Goal: Complete application form: Complete application form

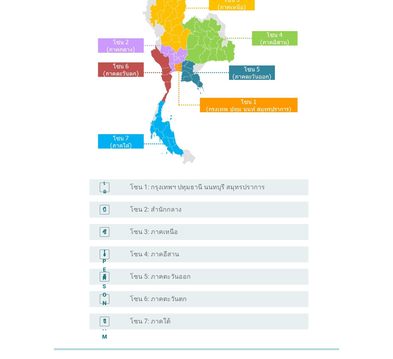
scroll to position [80, 0]
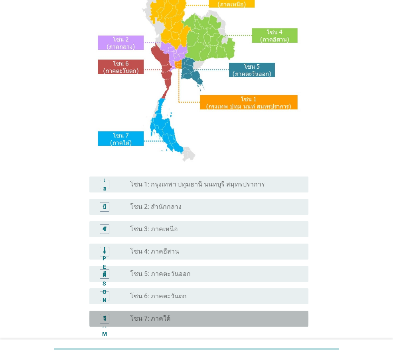
click at [168, 317] on div "ปุ่มวิทยุ[PERSON_NAME]เลือก โซน 7: ภาคใต้" at bounding box center [213, 318] width 166 height 8
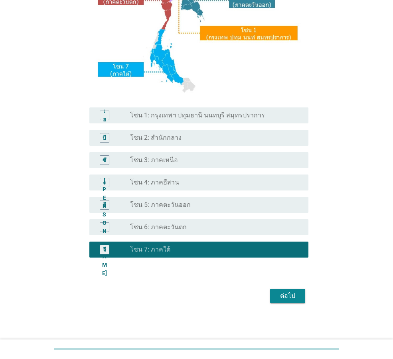
scroll to position [150, 0]
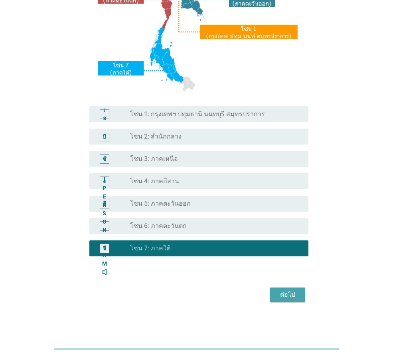
click at [288, 294] on font "ต่อไป" at bounding box center [287, 294] width 15 height 8
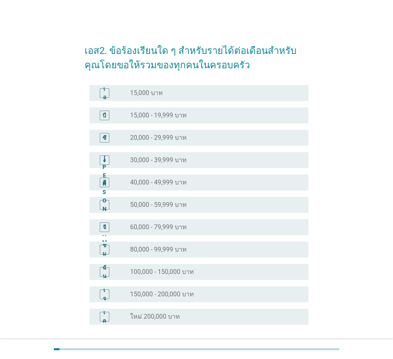
click at [274, 114] on div "ปุ่มวิทยุ[PERSON_NAME]เลือก 15,000 - 19,999 บาท" at bounding box center [213, 115] width 166 height 8
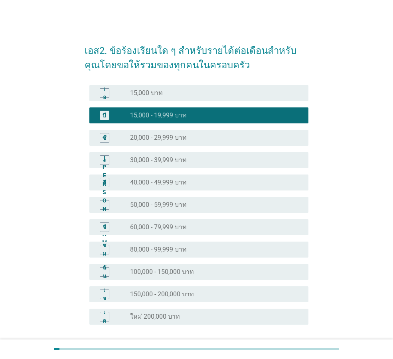
click at [258, 177] on div "ปุ่มวิทยุ[PERSON_NAME]เลือก 40,000 - 49,999 บาท" at bounding box center [216, 182] width 172 height 10
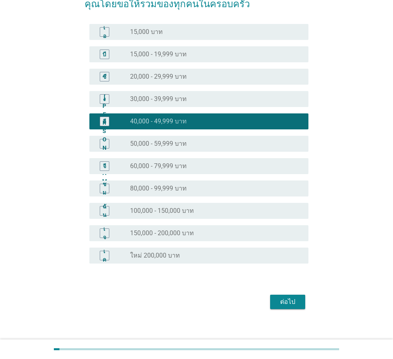
scroll to position [68, 0]
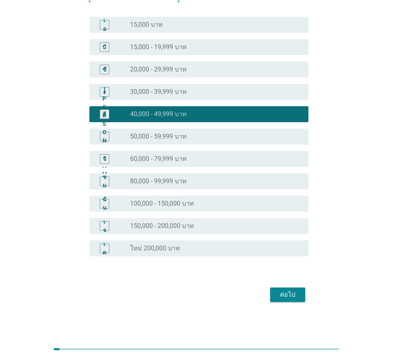
click at [288, 290] on font "ต่อไป" at bounding box center [287, 295] width 15 height 10
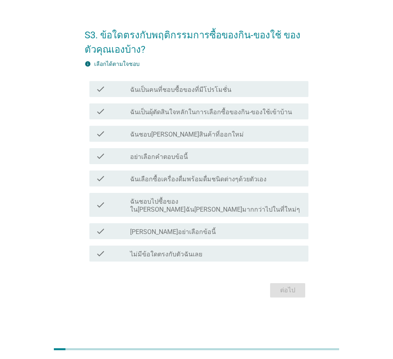
scroll to position [0, 0]
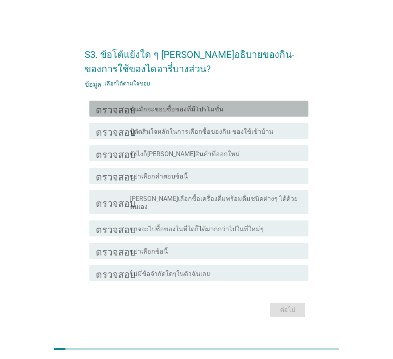
click at [290, 110] on div "โครงร่างกล่องกาเครื่องหมายว่าง ฉันมักจะชอบซื้อของที่มีโปรโมชั่น" at bounding box center [216, 109] width 172 height 10
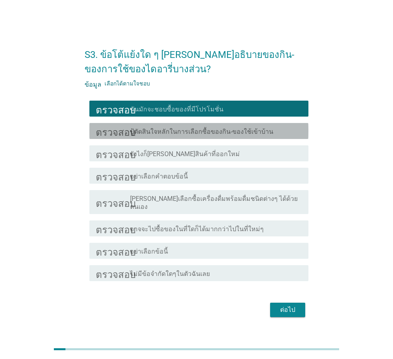
click at [278, 135] on div "โครงร่างกล่องกาเครื่องหมายว่าง ปู้ตัดสินใจหลักในการเลือกซื้อของกิน-ของใช้เข้าบ้…" at bounding box center [216, 131] width 172 height 10
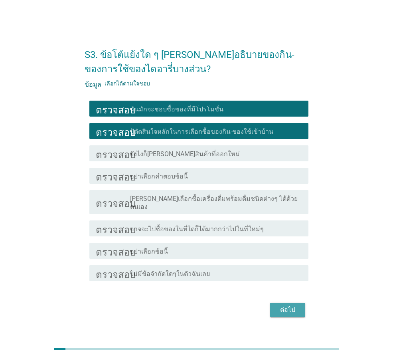
click at [291, 306] on font "ต่อไป" at bounding box center [287, 310] width 15 height 8
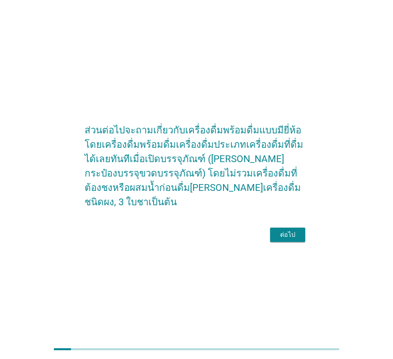
click at [288, 231] on font "ต่อไป" at bounding box center [287, 235] width 15 height 8
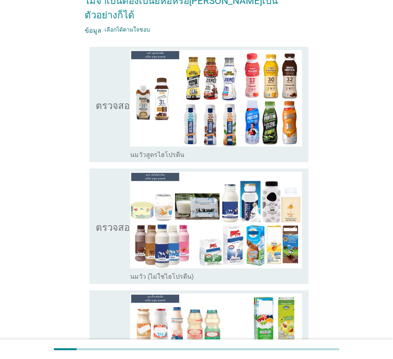
scroll to position [80, 0]
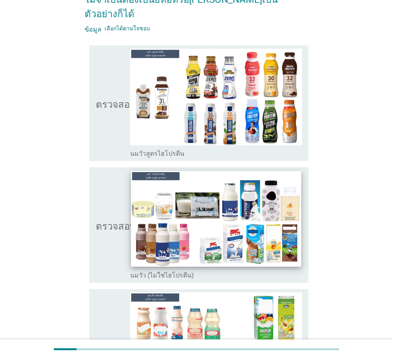
click at [244, 217] on img at bounding box center [216, 219] width 170 height 96
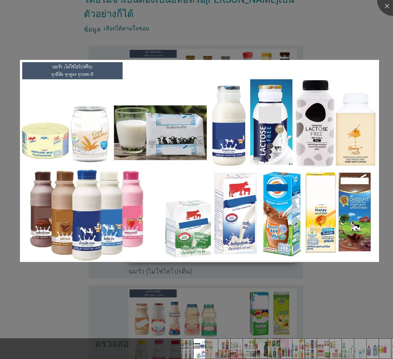
click at [244, 217] on img at bounding box center [199, 161] width 359 height 202
click at [389, 5] on div at bounding box center [393, 0] width 32 height 32
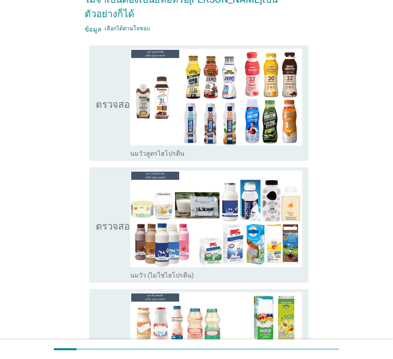
click at [111, 218] on icon "ตรวจสอบ" at bounding box center [116, 224] width 40 height 109
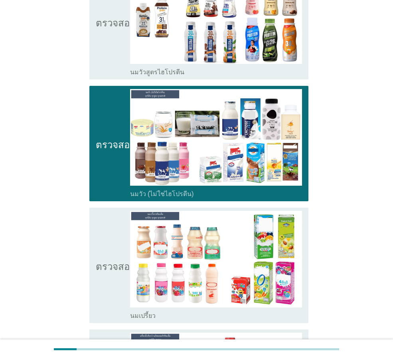
scroll to position [199, 0]
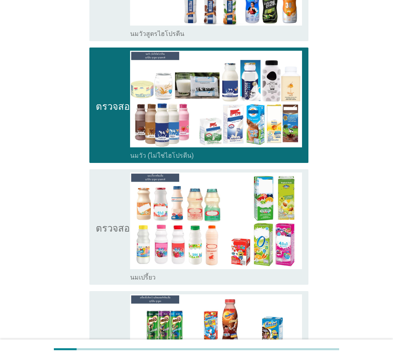
click at [111, 218] on icon "ตรวจสอบ" at bounding box center [116, 226] width 40 height 109
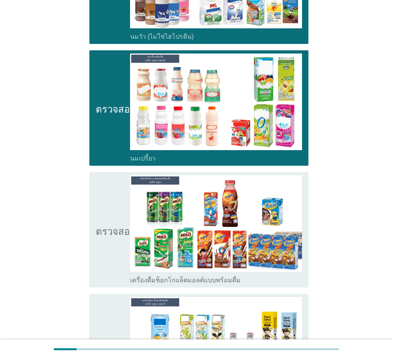
scroll to position [319, 0]
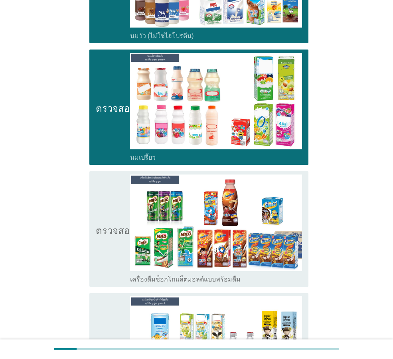
click at [110, 224] on font "ตรวจสอบ" at bounding box center [116, 229] width 40 height 10
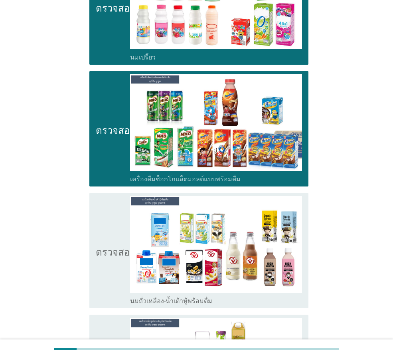
scroll to position [439, 0]
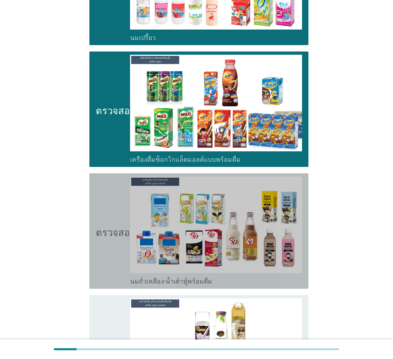
click at [110, 200] on icon "ตรวจสอบ" at bounding box center [116, 230] width 40 height 109
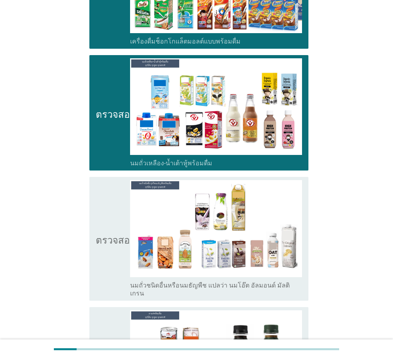
scroll to position [558, 0]
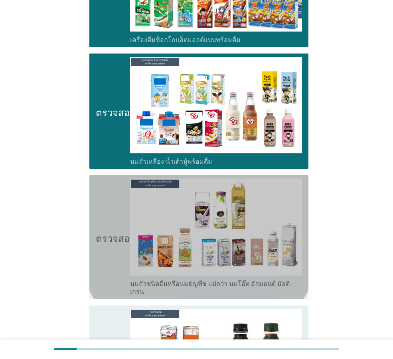
click at [110, 200] on icon "ตรวจสอบ" at bounding box center [116, 236] width 40 height 117
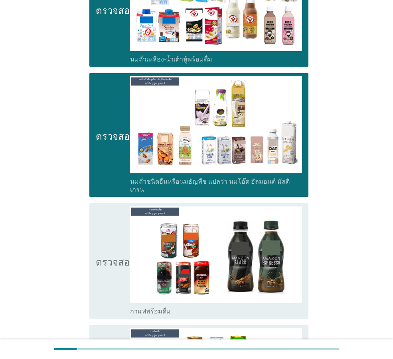
scroll to position [678, 0]
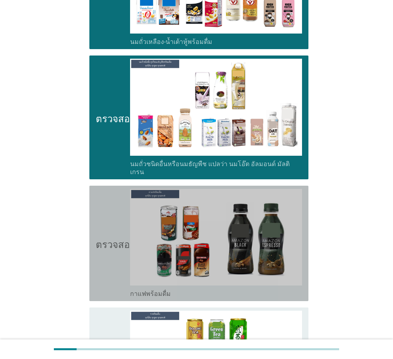
click at [111, 200] on icon "ตรวจสอบ" at bounding box center [116, 243] width 40 height 109
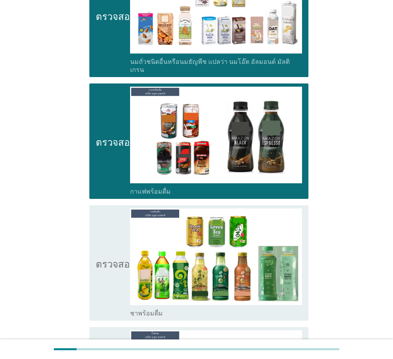
scroll to position [798, 0]
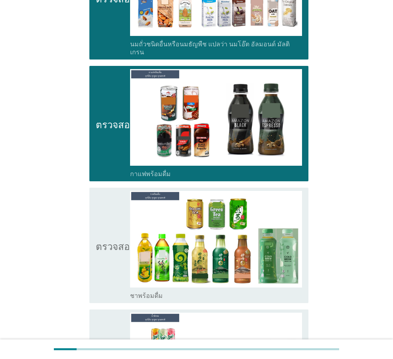
click at [111, 201] on icon "ตรวจสอบ" at bounding box center [116, 245] width 40 height 109
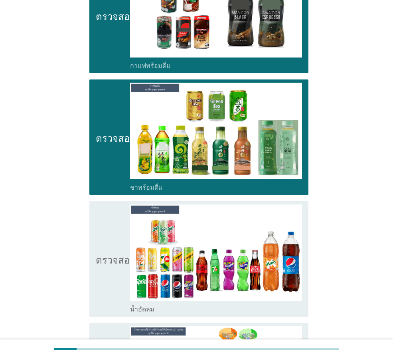
scroll to position [917, 0]
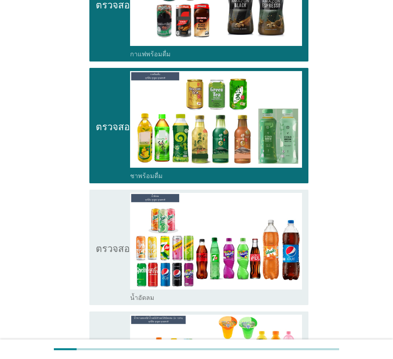
click at [111, 201] on icon "ตรวจสอบ" at bounding box center [116, 247] width 40 height 109
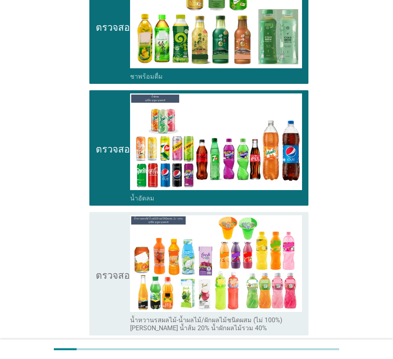
scroll to position [1037, 0]
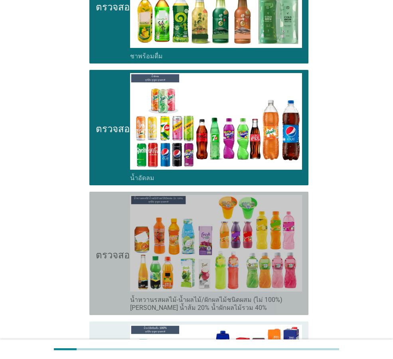
click at [112, 201] on icon "ตรวจสอบ" at bounding box center [116, 253] width 40 height 117
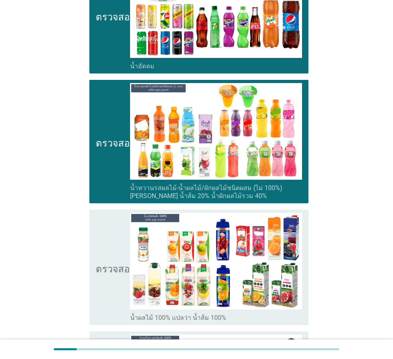
scroll to position [1157, 0]
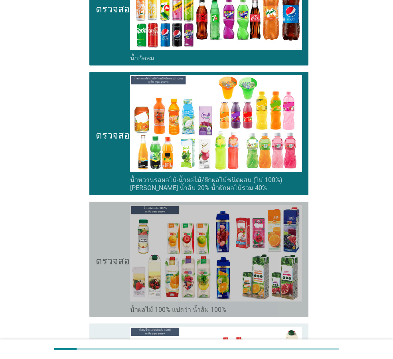
click at [112, 205] on icon "ตรวจสอบ" at bounding box center [116, 259] width 40 height 109
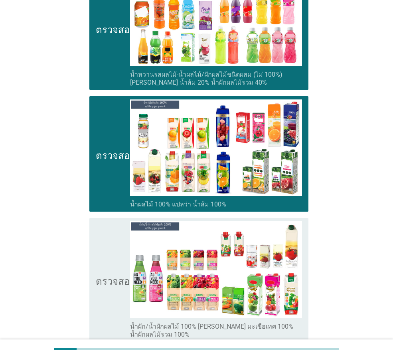
scroll to position [1276, 0]
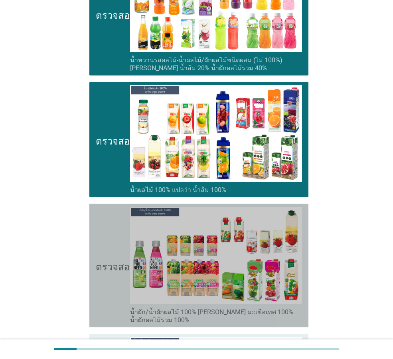
click at [112, 207] on icon "ตรวจสอบ" at bounding box center [116, 265] width 40 height 117
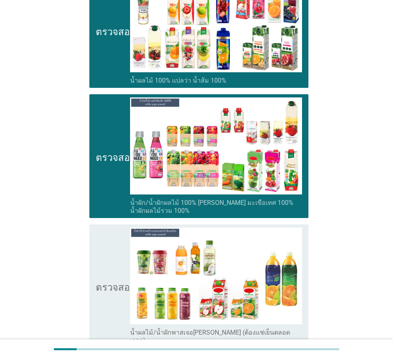
scroll to position [1396, 0]
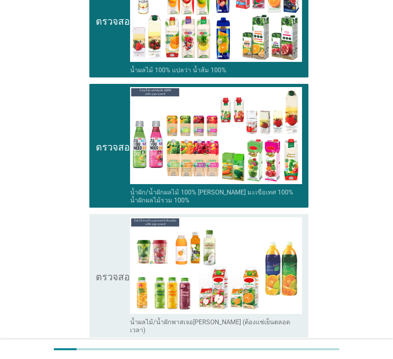
click at [112, 217] on icon "ตรวจสอบ" at bounding box center [116, 275] width 40 height 117
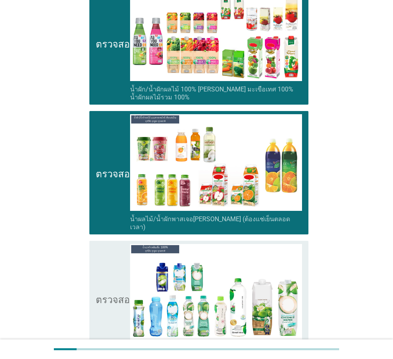
scroll to position [1516, 0]
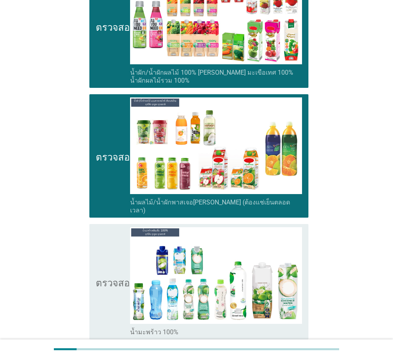
click at [112, 227] on icon "ตรวจสอบ" at bounding box center [116, 281] width 40 height 109
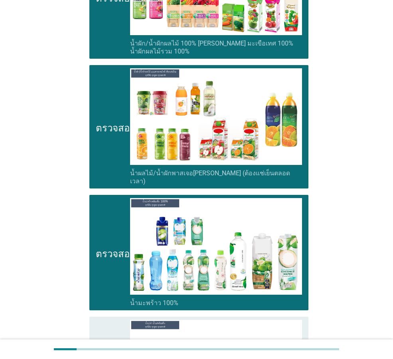
scroll to position [1635, 0]
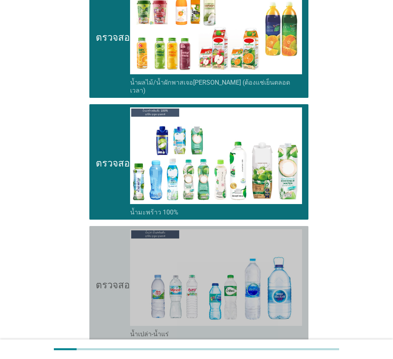
click at [111, 229] on icon "ตรวจสอบ" at bounding box center [116, 283] width 40 height 109
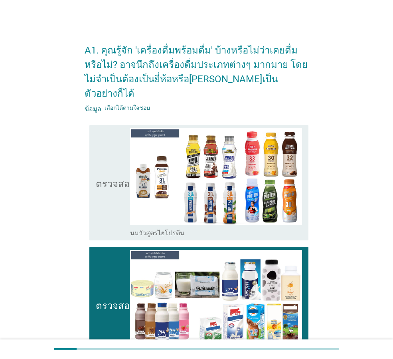
scroll to position [0, 0]
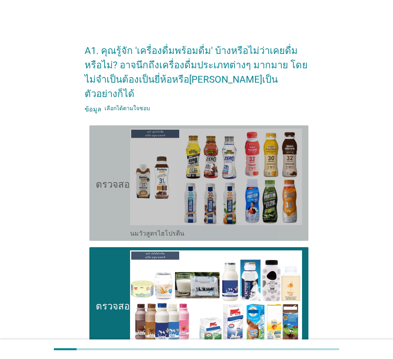
click at [110, 161] on icon "ตรวจสอบ" at bounding box center [116, 182] width 40 height 109
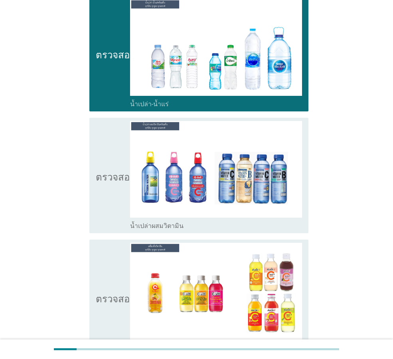
scroll to position [1875, 0]
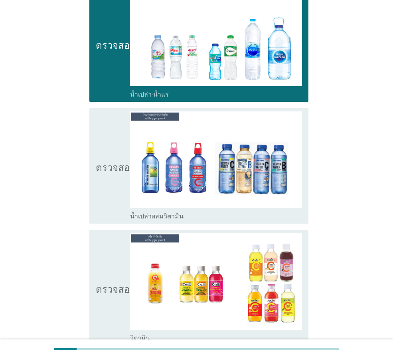
click at [114, 156] on icon "ตรวจสอบ" at bounding box center [116, 165] width 40 height 109
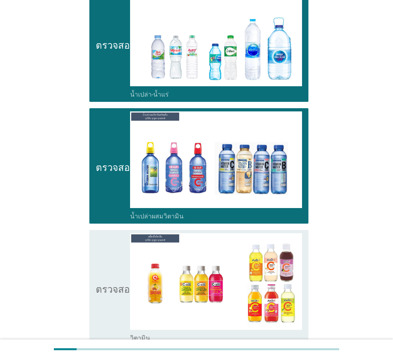
scroll to position [1954, 0]
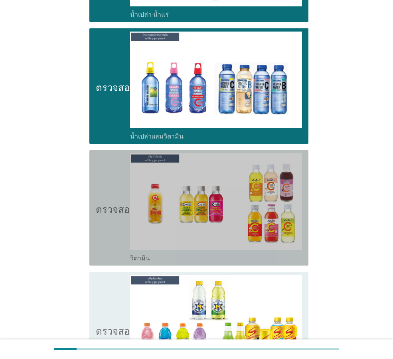
click at [110, 160] on icon "ตรวจสอบ" at bounding box center [116, 207] width 40 height 109
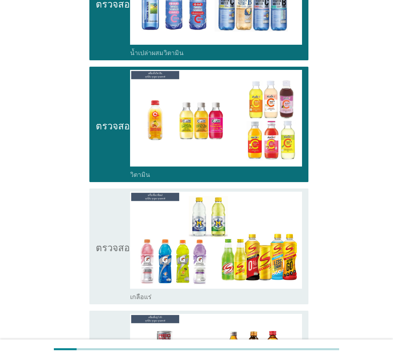
scroll to position [2074, 0]
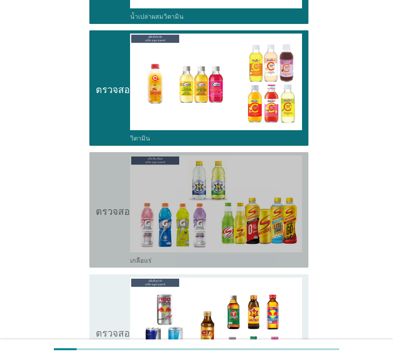
click at [110, 161] on icon "ตรวจสอบ" at bounding box center [116, 209] width 40 height 109
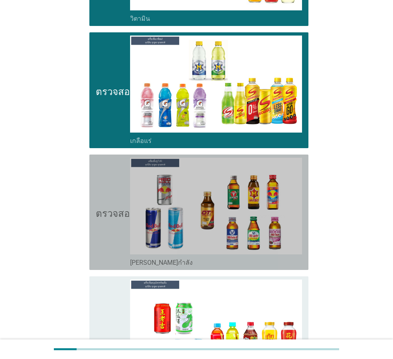
click at [109, 162] on icon "ตรวจสอบ" at bounding box center [116, 212] width 40 height 109
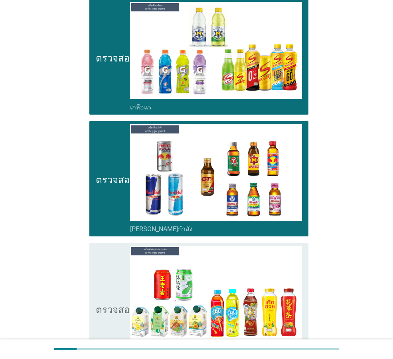
scroll to position [2313, 0]
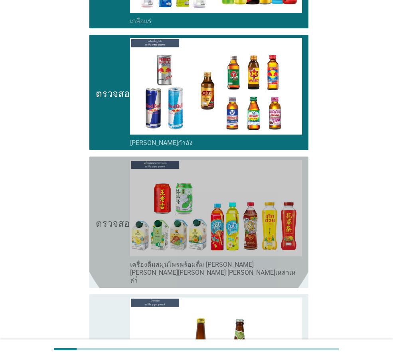
click at [110, 160] on icon "ตรวจสอบ" at bounding box center [116, 222] width 40 height 125
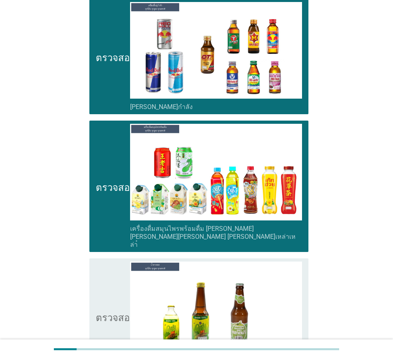
scroll to position [2473, 0]
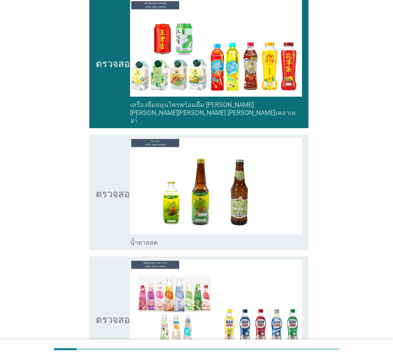
click at [108, 160] on icon "ตรวจสอบ" at bounding box center [116, 192] width 40 height 109
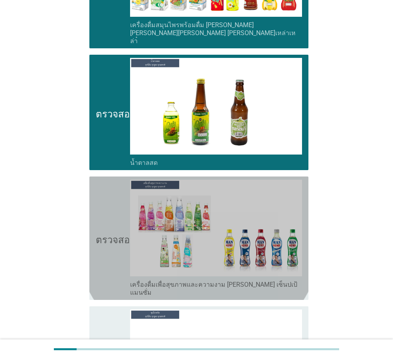
click at [108, 179] on icon "ตรวจสอบ" at bounding box center [116, 237] width 40 height 117
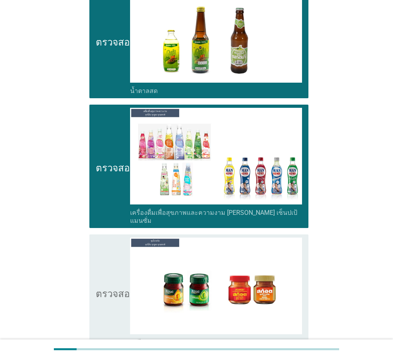
scroll to position [2632, 0]
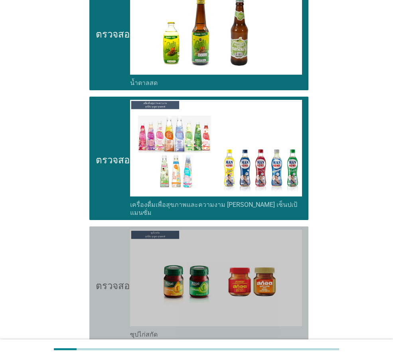
click at [109, 229] on icon "ตรวจสอบ" at bounding box center [116, 283] width 40 height 109
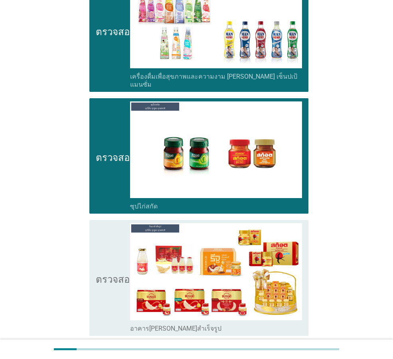
scroll to position [2776, 0]
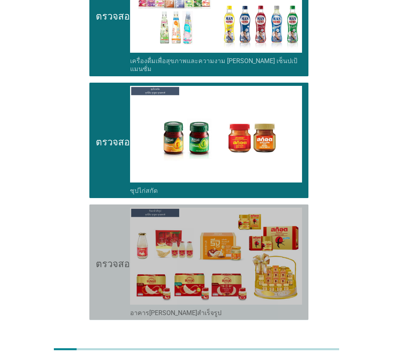
click at [108, 207] on icon "ตรวจสอบ" at bounding box center [116, 261] width 40 height 109
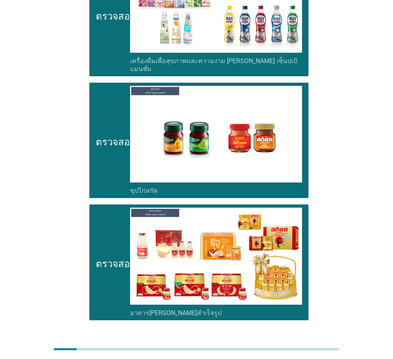
click at [285, 345] on font "ต่อไป" at bounding box center [287, 349] width 15 height 8
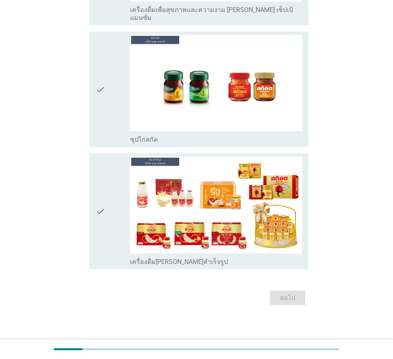
scroll to position [0, 0]
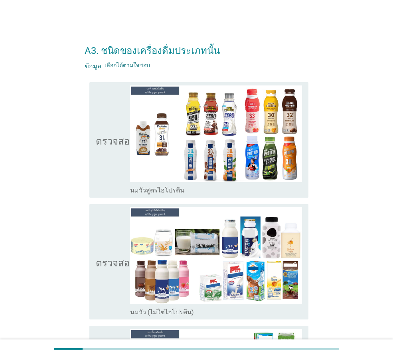
click at [117, 240] on icon "ตรวจสอบ" at bounding box center [116, 261] width 40 height 109
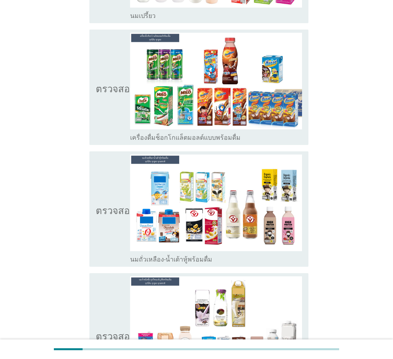
scroll to position [439, 0]
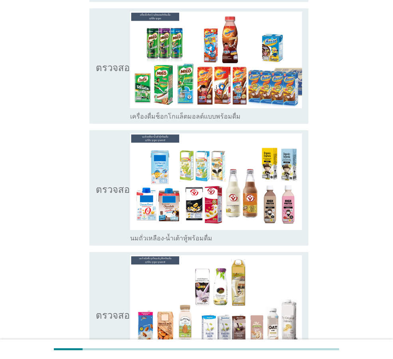
click at [124, 175] on icon "ตรวจสอบ" at bounding box center [116, 187] width 40 height 109
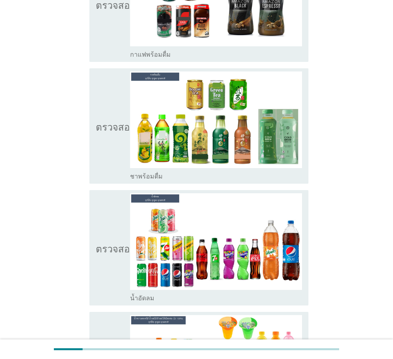
scroll to position [877, 0]
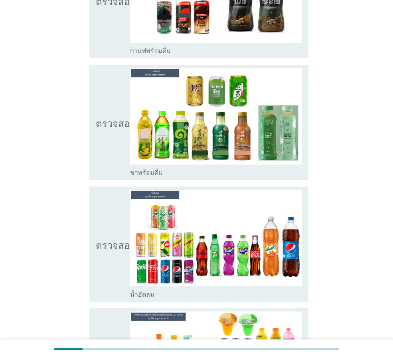
click at [111, 216] on icon "ตรวจสอบ" at bounding box center [116, 243] width 40 height 109
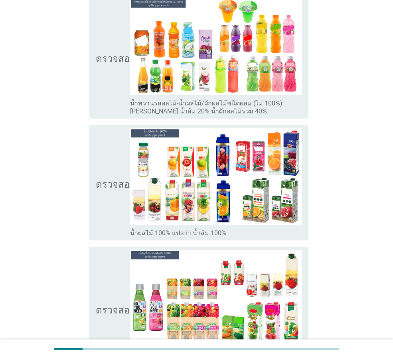
scroll to position [1197, 0]
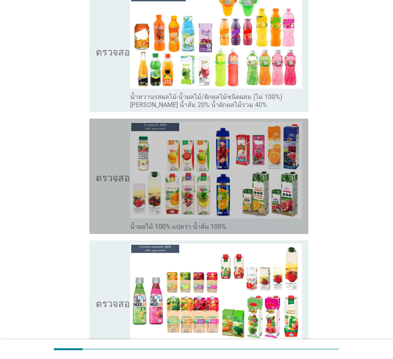
click at [114, 215] on icon "ตรวจสอบ" at bounding box center [116, 176] width 40 height 109
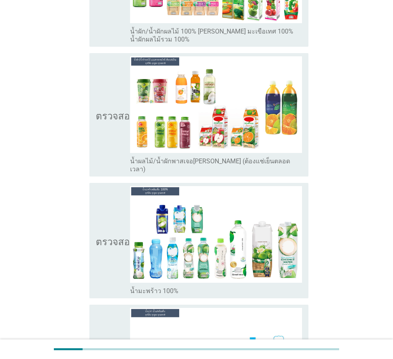
scroll to position [1516, 0]
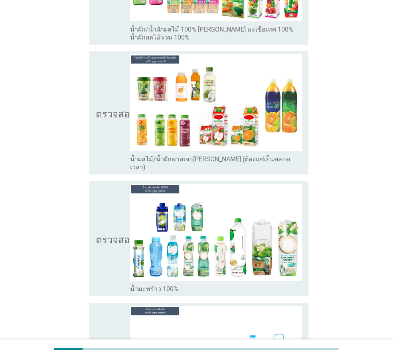
click at [112, 216] on icon "ตรวจสอบ" at bounding box center [116, 238] width 40 height 109
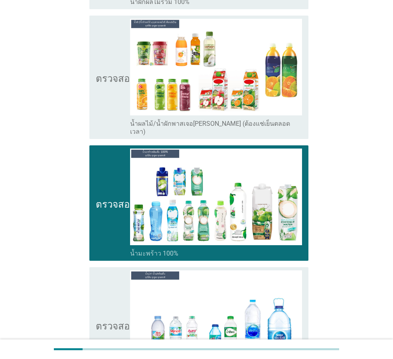
scroll to position [1675, 0]
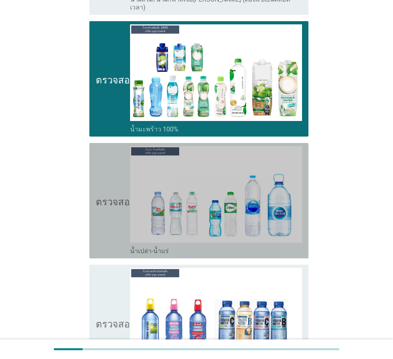
click at [113, 215] on icon "ตรวจสอบ" at bounding box center [116, 200] width 40 height 109
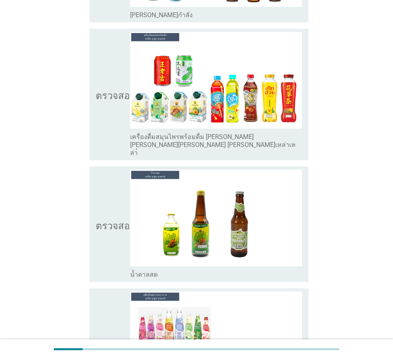
scroll to position [2473, 0]
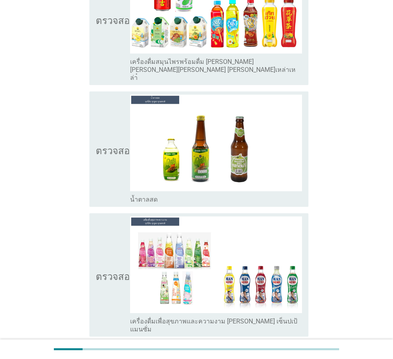
click at [112, 152] on icon "ตรวจสอบ" at bounding box center [116, 149] width 40 height 109
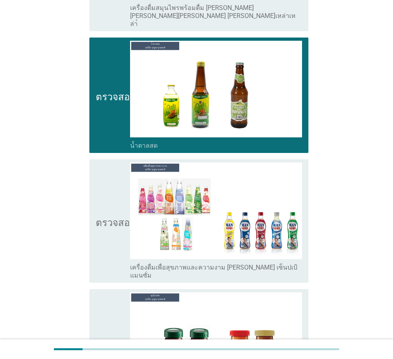
scroll to position [2632, 0]
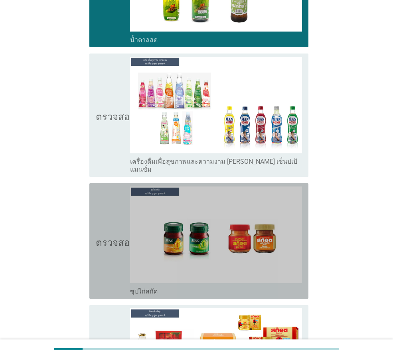
click at [108, 186] on icon "ตรวจสอบ" at bounding box center [116, 240] width 40 height 109
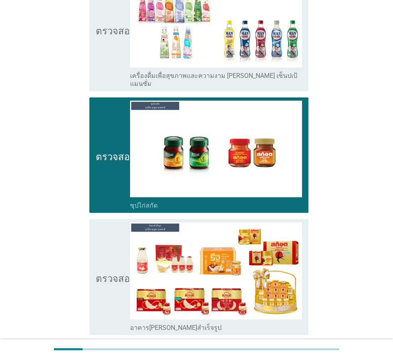
scroll to position [2747, 0]
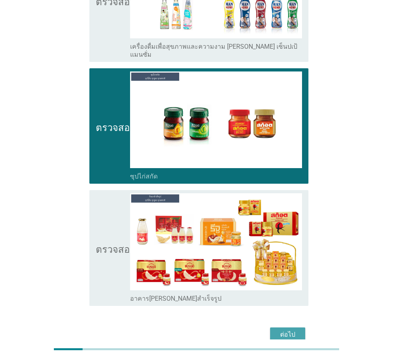
click at [294, 330] on font "ต่อไป" at bounding box center [287, 334] width 15 height 8
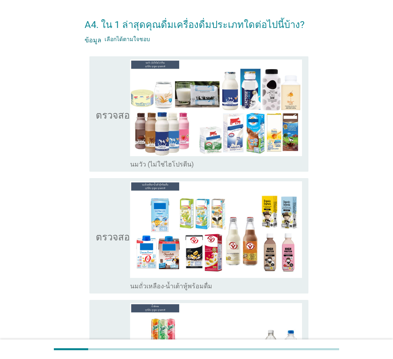
scroll to position [40, 0]
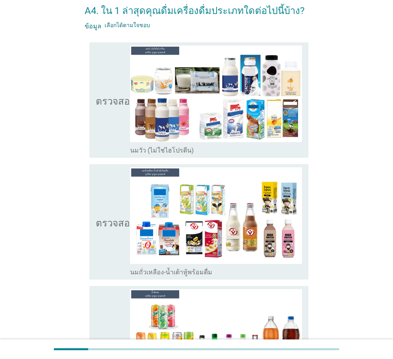
click at [115, 203] on icon "ตรวจสอบ" at bounding box center [116, 221] width 40 height 109
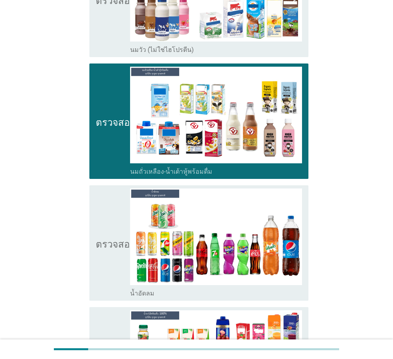
scroll to position [160, 0]
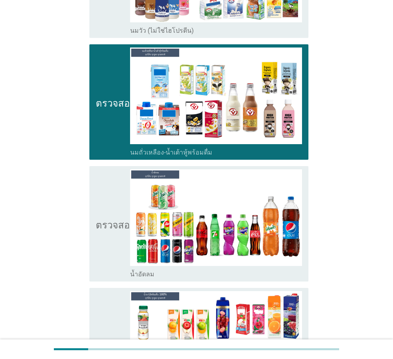
click at [102, 199] on icon "ตรวจสอบ" at bounding box center [116, 223] width 40 height 109
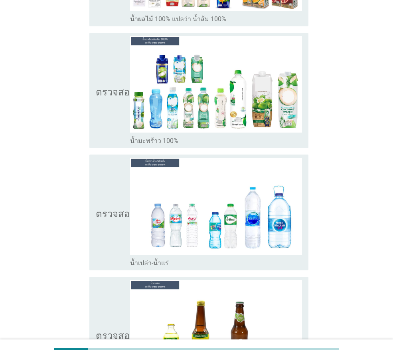
scroll to position [558, 0]
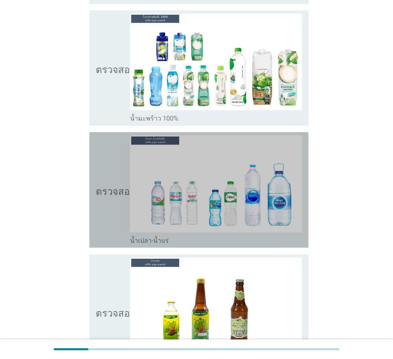
click at [117, 184] on icon "ตรวจสอบ" at bounding box center [116, 189] width 40 height 109
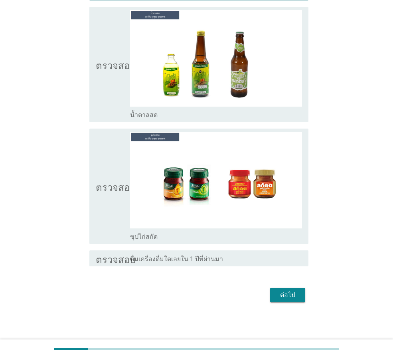
scroll to position [806, 0]
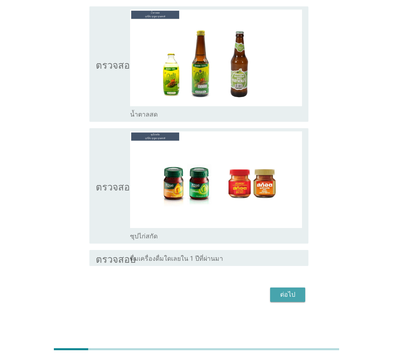
click at [284, 294] on font "ต่อไป" at bounding box center [287, 294] width 15 height 8
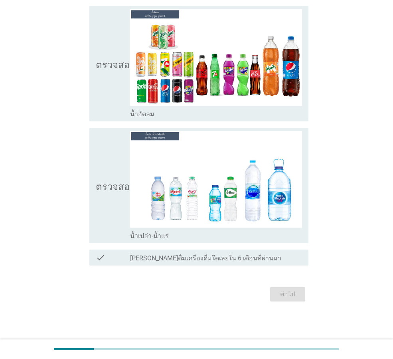
scroll to position [0, 0]
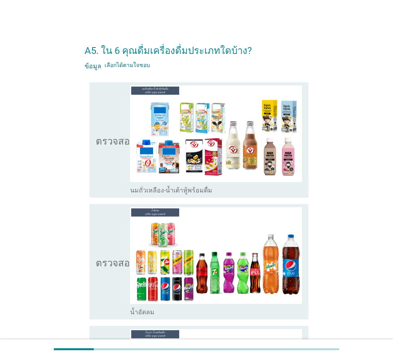
click at [122, 117] on icon "ตรวจสอบ" at bounding box center [116, 139] width 40 height 109
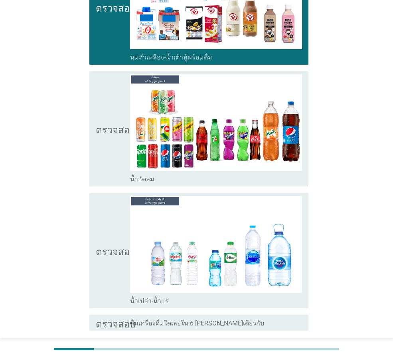
scroll to position [160, 0]
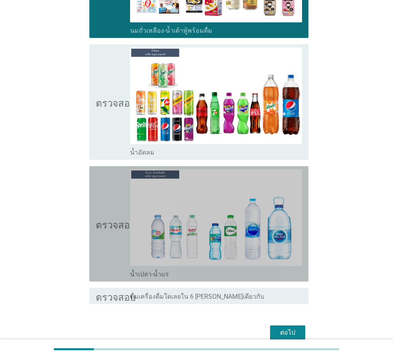
click at [118, 193] on icon "ตรวจสอบ" at bounding box center [116, 223] width 40 height 109
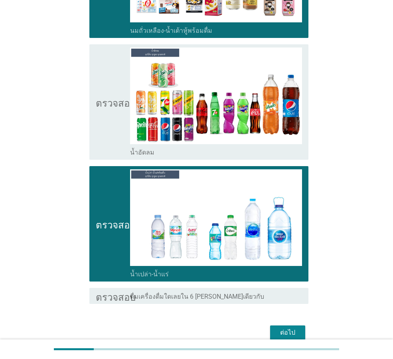
click at [118, 125] on icon "ตรวจสอบ" at bounding box center [116, 101] width 40 height 109
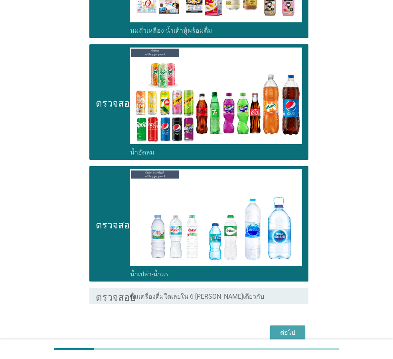
click at [291, 333] on font "ต่อไป" at bounding box center [287, 332] width 15 height 8
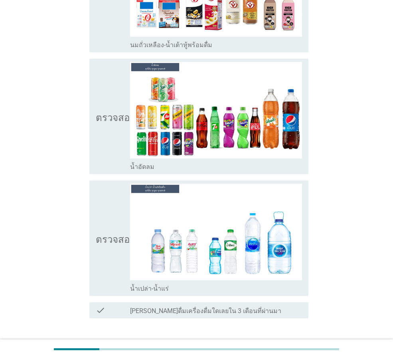
scroll to position [0, 0]
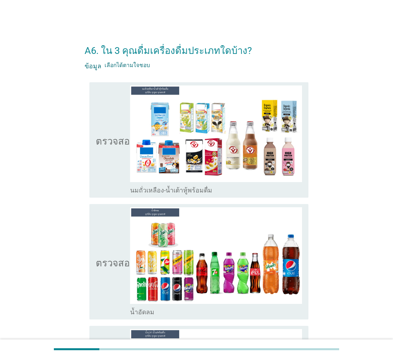
click at [124, 161] on icon "ตรวจสอบ" at bounding box center [116, 139] width 40 height 109
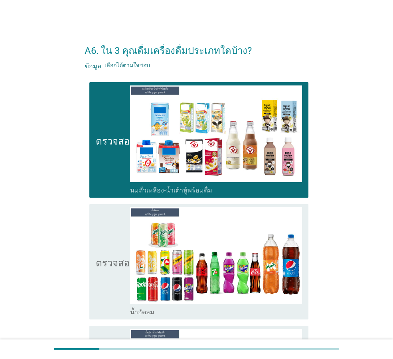
click at [117, 234] on icon "ตรวจสอบ" at bounding box center [116, 261] width 40 height 109
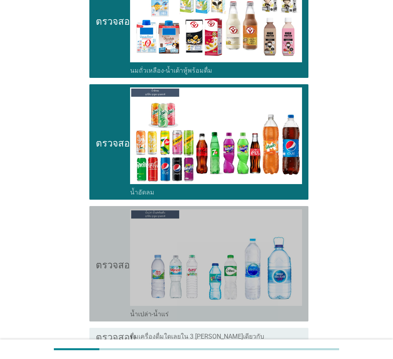
click at [112, 234] on icon "ตรวจสอบ" at bounding box center [116, 263] width 40 height 109
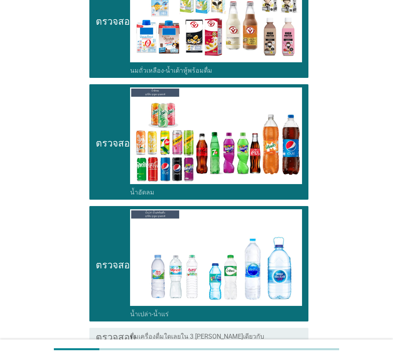
scroll to position [198, 0]
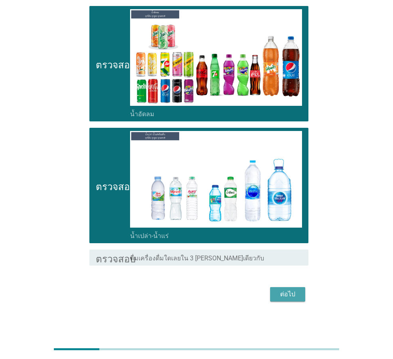
click at [285, 300] on button "ต่อไป" at bounding box center [287, 294] width 35 height 14
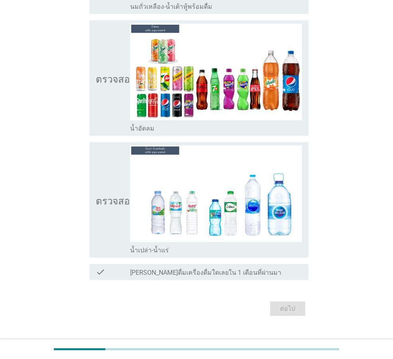
scroll to position [0, 0]
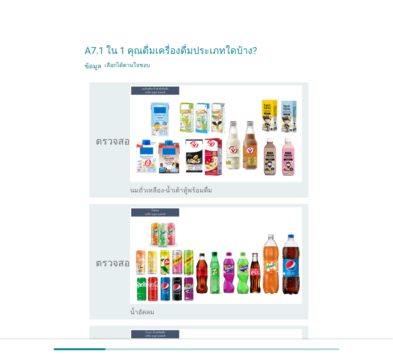
click at [102, 163] on icon "ตรวจสอบ" at bounding box center [116, 139] width 40 height 109
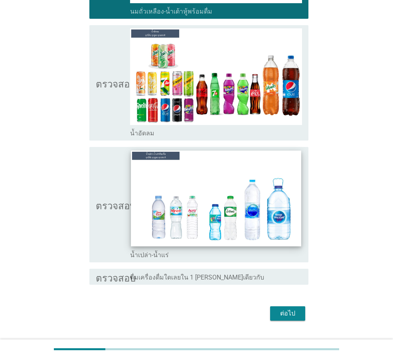
scroll to position [198, 0]
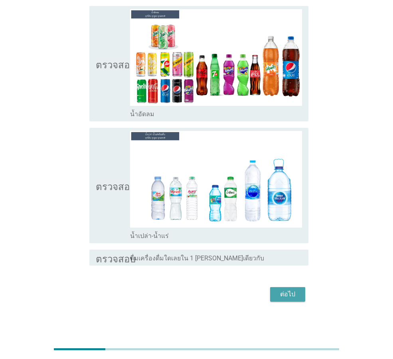
click at [282, 293] on font "ต่อไป" at bounding box center [287, 294] width 15 height 8
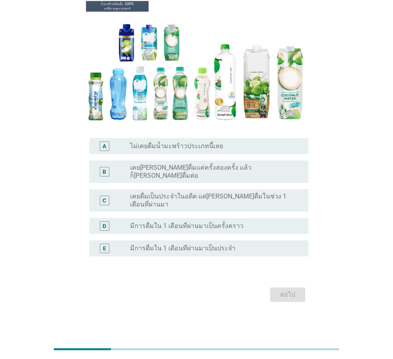
scroll to position [0, 0]
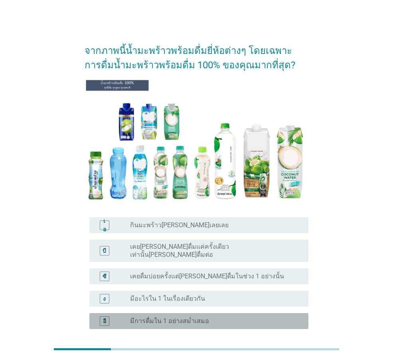
click at [189, 317] on font "มีการดื่มใน 1 อย่างสม่ำเสมอ" at bounding box center [169, 321] width 79 height 8
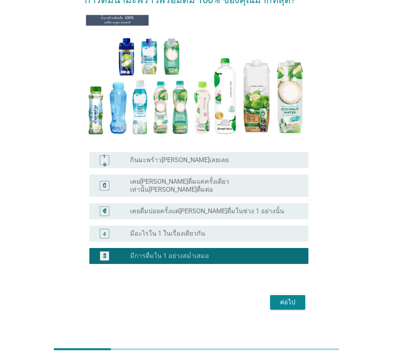
scroll to position [66, 0]
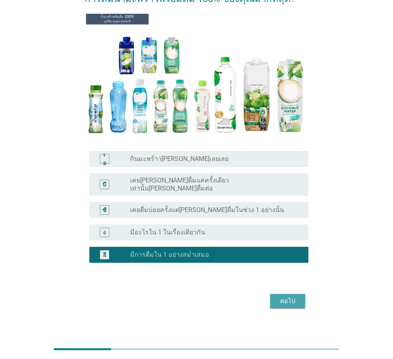
click at [288, 297] on font "ต่อไป" at bounding box center [287, 301] width 15 height 8
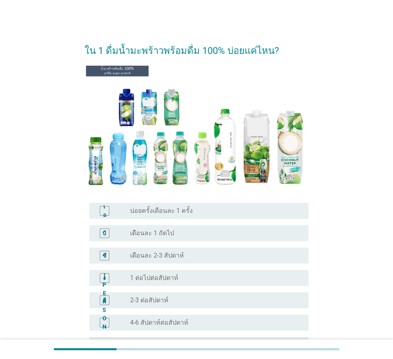
click at [260, 298] on div "ปุ่มวิทยุ[PERSON_NAME]เลือก 2-3 ต่อสัปดาห์" at bounding box center [213, 300] width 166 height 8
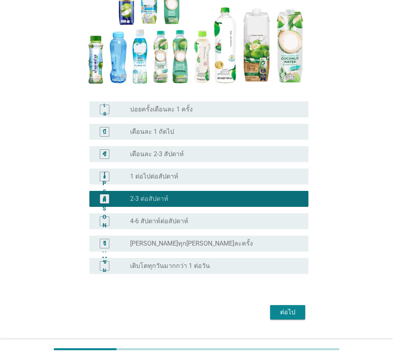
scroll to position [119, 0]
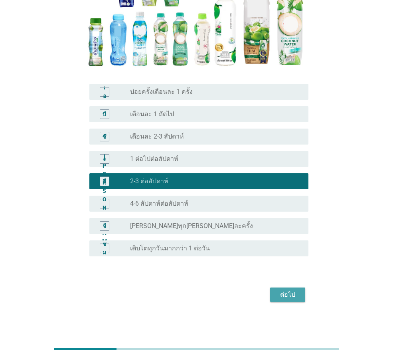
click at [285, 295] on font "ต่อไป" at bounding box center [287, 294] width 15 height 8
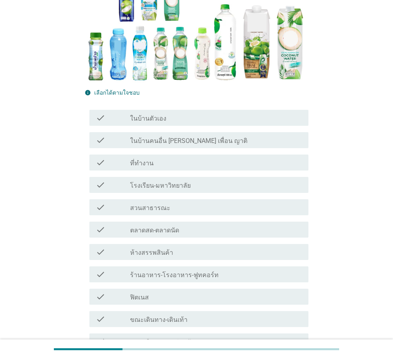
scroll to position [0, 0]
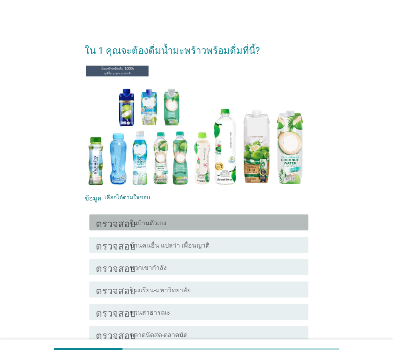
click at [278, 223] on div "โครงร่างกล่องกาเครื่องหมายว่าง ในบ้านตัวเอง" at bounding box center [216, 222] width 172 height 10
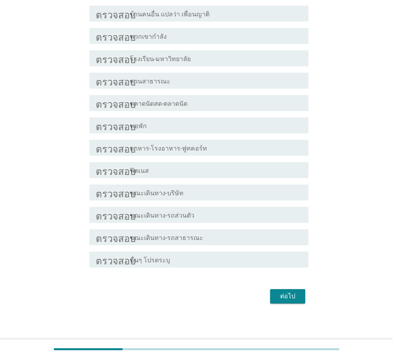
scroll to position [233, 0]
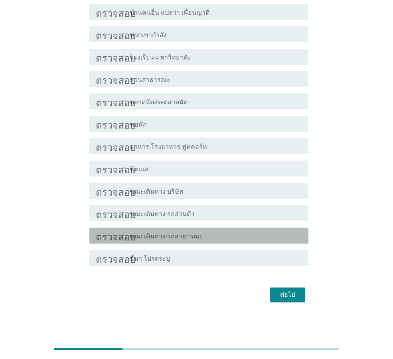
click at [273, 239] on div "โครงร่างกล่องกาเครื่องหมายว่าง ขณะเดินทาง-รถสาธารณะ" at bounding box center [216, 236] width 172 height 10
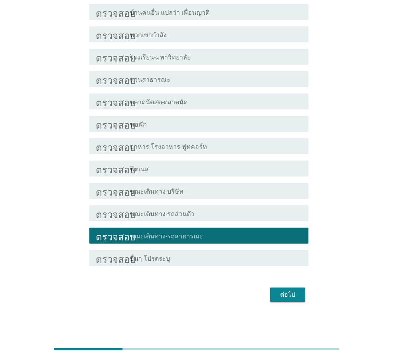
click at [295, 296] on div "ต่อไป" at bounding box center [287, 295] width 22 height 10
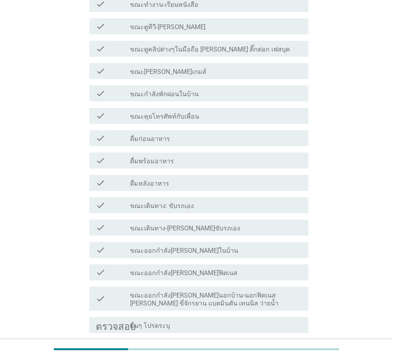
scroll to position [0, 0]
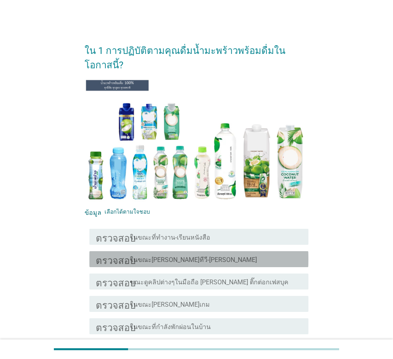
click at [271, 251] on div "ตรวจสอบ โครงร่างกล่องกาเครื่องหมายว่าง ในขณะ[PERSON_NAME]ทีวี-[PERSON_NAME]" at bounding box center [198, 259] width 219 height 16
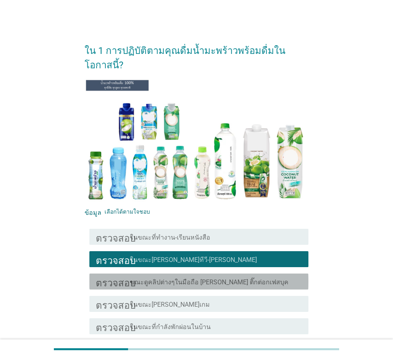
click at [270, 276] on div "โครงร่างกล่องกาเครื่องหมายว่าง ขณะดูคลิปต่างๆในมือถือ [PERSON_NAME] ติ๊กต่อกเฟส…" at bounding box center [216, 281] width 172 height 10
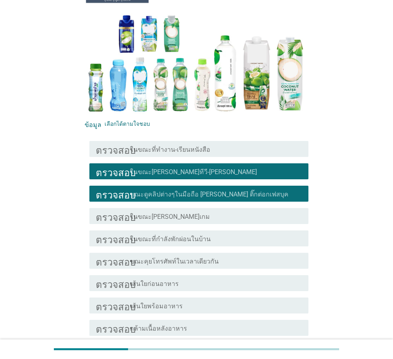
scroll to position [120, 0]
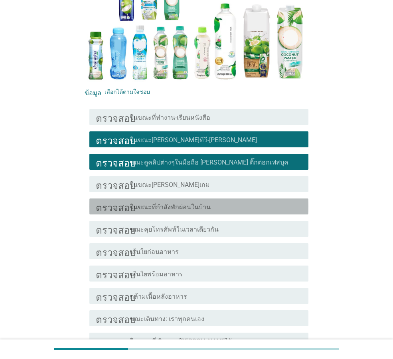
click at [270, 201] on div "โครงร่างกล่องกาเครื่องหมายว่าง ในขณะที่กำลังพักผ่อนในบ้าน" at bounding box center [216, 206] width 172 height 10
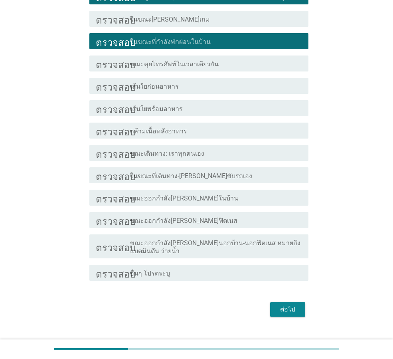
scroll to position [285, 0]
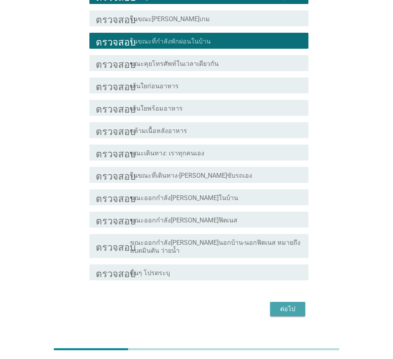
click at [284, 305] on font "ต่อไป" at bounding box center [287, 309] width 15 height 8
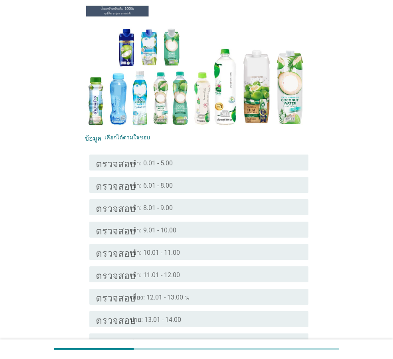
scroll to position [80, 0]
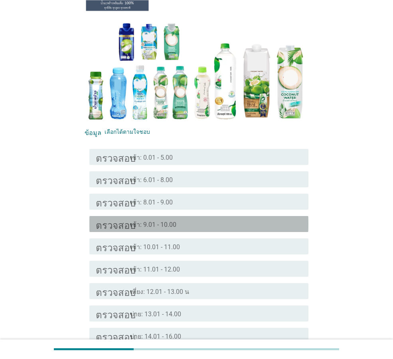
click at [280, 219] on div "โครงร่างกล่องกาเครื่องหมายว่าง เช้า: 9.01 - 10.00" at bounding box center [216, 224] width 172 height 10
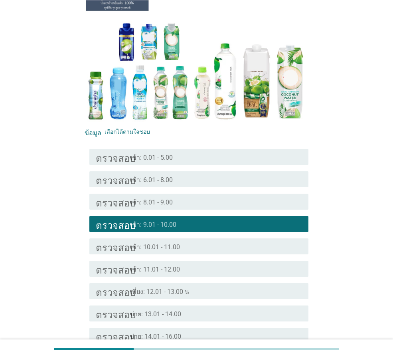
click at [256, 308] on div "โครงร่างกล่องกาเครื่องหมายว่าง บ่าย: 13.01 - 14.00" at bounding box center [216, 313] width 172 height 10
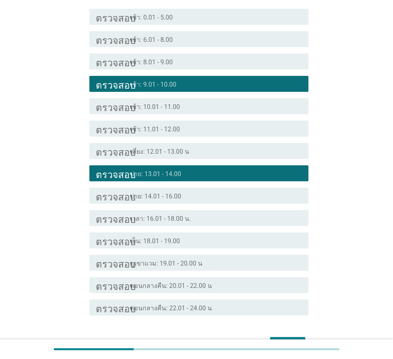
scroll to position [239, 0]
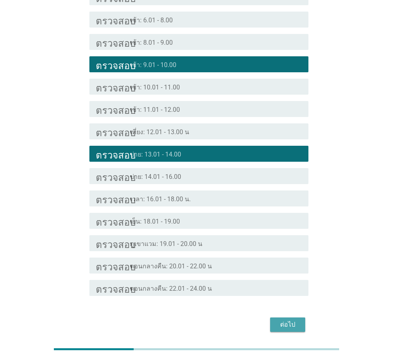
click at [288, 320] on font "ต่อไป" at bounding box center [287, 324] width 15 height 8
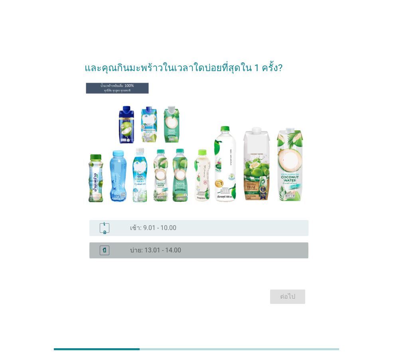
click at [233, 251] on div "ปุ่มวิทยุ[PERSON_NAME]เลือก บ่าย: 13.01 - 14.00" at bounding box center [213, 250] width 166 height 8
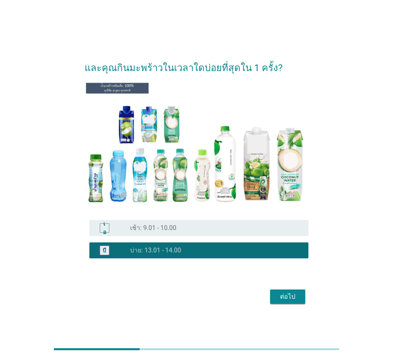
click at [288, 297] on font "ต่อไป" at bounding box center [287, 296] width 15 height 8
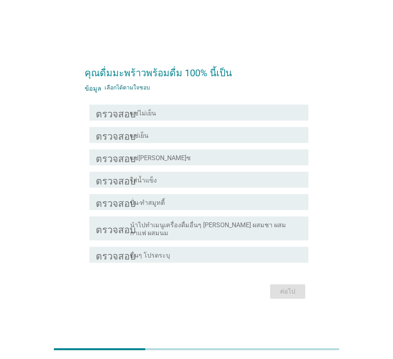
click at [284, 143] on div "ตรวจสอบ โครงร่างกล่องกาเครื่องหมายว่าง แช่เย็น" at bounding box center [198, 135] width 219 height 16
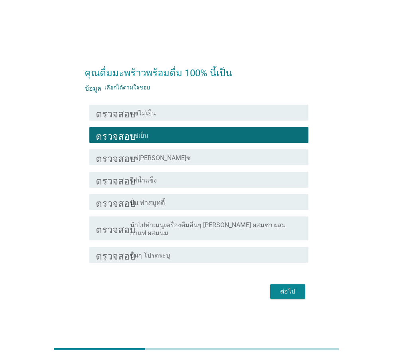
click at [292, 287] on font "ต่อไป" at bounding box center [287, 291] width 15 height 8
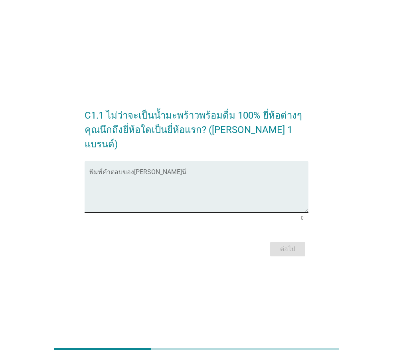
click at [235, 183] on textarea "พิมพ์คำตอบของคุณที่นี่" at bounding box center [198, 191] width 219 height 42
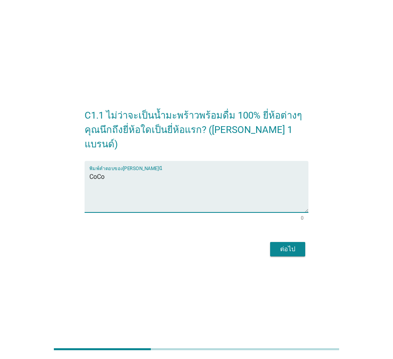
type textarea "CoCo"
click at [290, 251] on div "ต่อไป" at bounding box center [197, 248] width 224 height 19
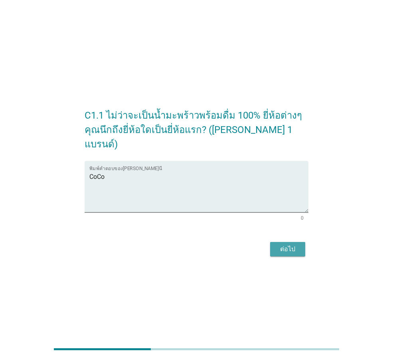
click at [288, 245] on font "ต่อไป" at bounding box center [287, 249] width 15 height 8
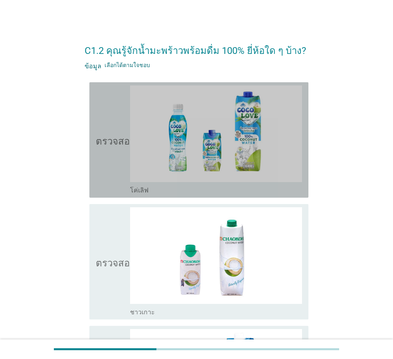
click at [119, 172] on icon "ตรวจสอบ" at bounding box center [116, 139] width 40 height 109
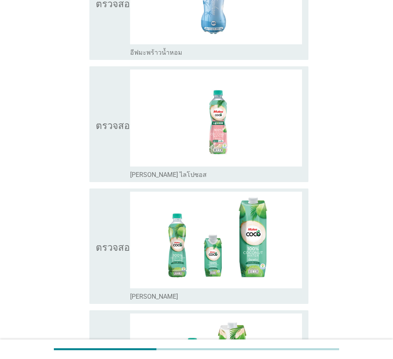
scroll to position [638, 0]
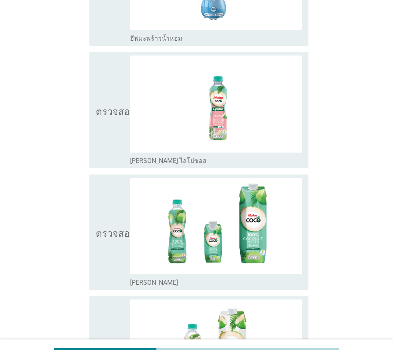
click at [107, 194] on icon "ตรวจสอบ" at bounding box center [116, 231] width 40 height 109
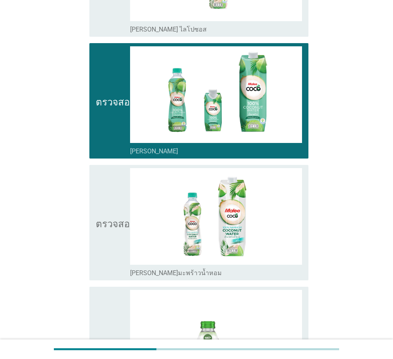
scroll to position [798, 0]
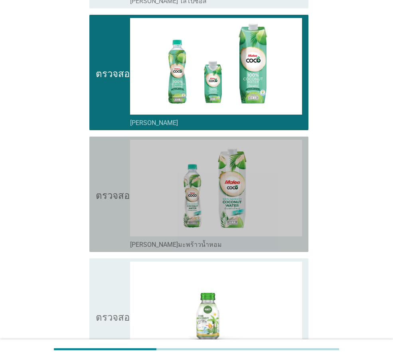
click at [107, 194] on font "ตรวจสอบ" at bounding box center [116, 194] width 40 height 10
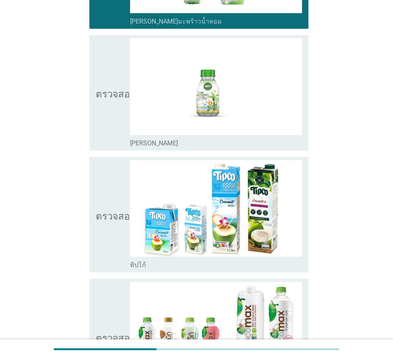
scroll to position [1037, 0]
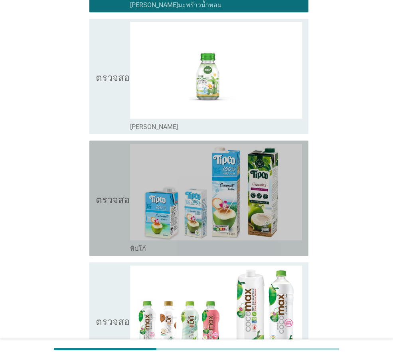
click at [110, 192] on icon "ตรวจสอบ" at bounding box center [116, 198] width 40 height 109
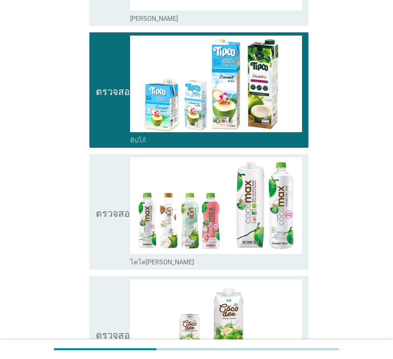
scroll to position [1157, 0]
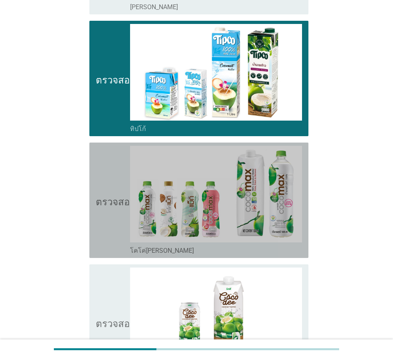
click at [109, 193] on icon "ตรวจสอบ" at bounding box center [116, 200] width 40 height 109
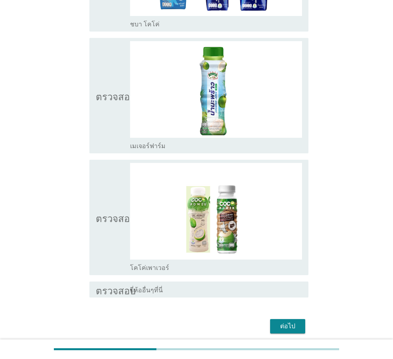
scroll to position [1658, 0]
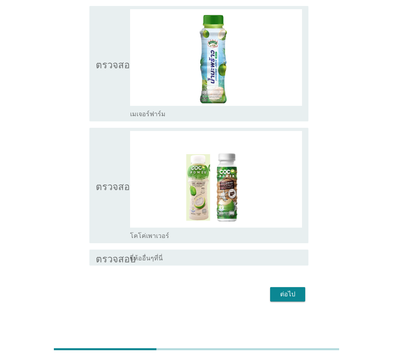
click at [284, 296] on font "ต่อไป" at bounding box center [287, 294] width 15 height 8
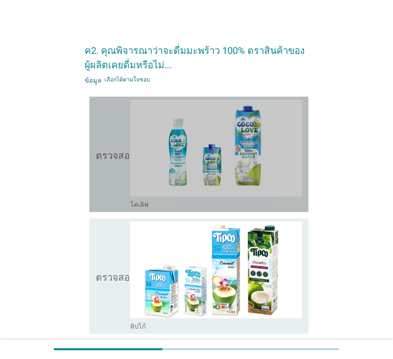
click at [118, 167] on icon "ตรวจสอบ" at bounding box center [116, 154] width 40 height 109
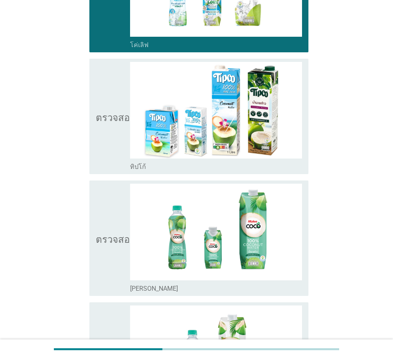
scroll to position [199, 0]
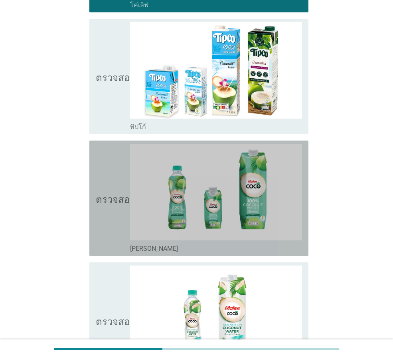
click at [109, 183] on icon "ตรวจสอบ" at bounding box center [116, 198] width 40 height 109
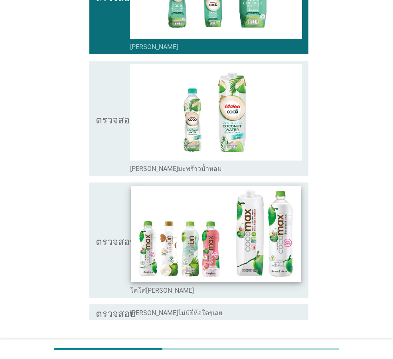
scroll to position [455, 0]
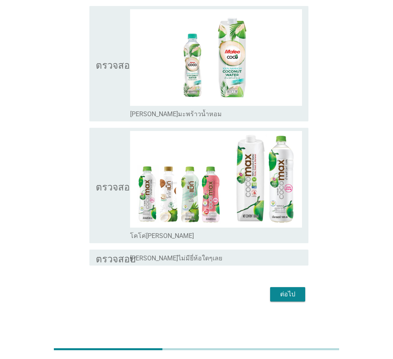
click at [294, 294] on font "ต่อไป" at bounding box center [287, 294] width 15 height 8
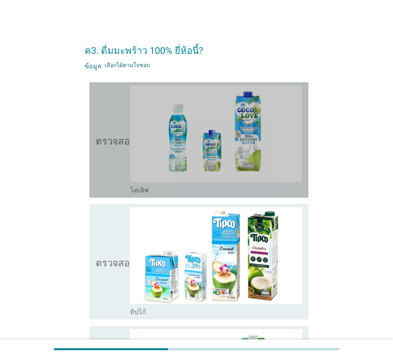
click at [120, 169] on icon "ตรวจสอบ" at bounding box center [116, 139] width 40 height 109
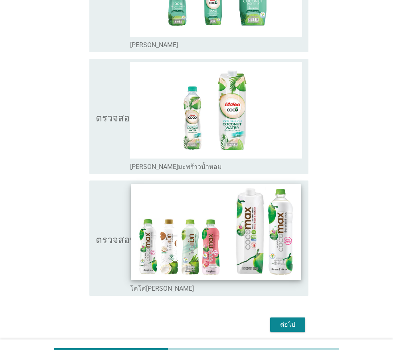
scroll to position [419, 0]
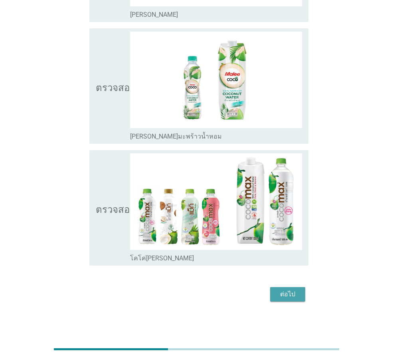
click at [291, 290] on font "ต่อไป" at bounding box center [287, 294] width 15 height 8
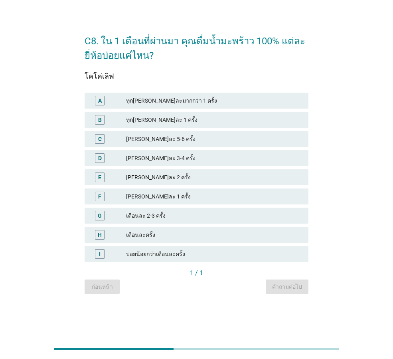
scroll to position [0, 0]
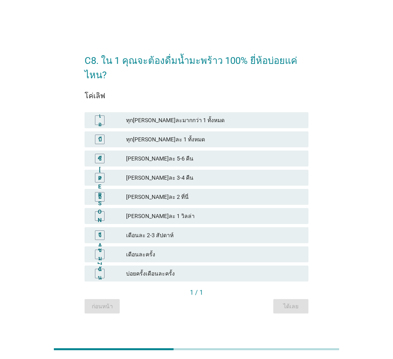
click at [183, 215] on font "[PERSON_NAME]ละ 1 วิลล่า" at bounding box center [214, 216] width 176 height 8
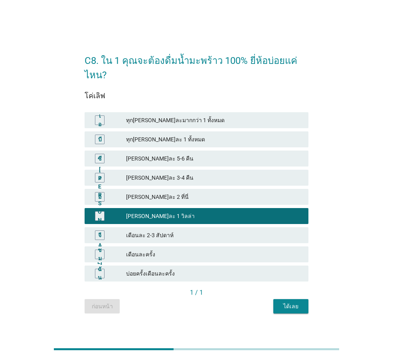
click at [295, 303] on font "ได้เลย" at bounding box center [290, 306] width 15 height 6
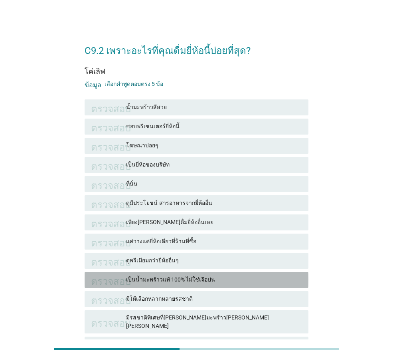
click at [256, 282] on font "เป็นน้ำมะพร้าวแท้ 100% ไม่ใช่เจือปน" at bounding box center [214, 279] width 176 height 8
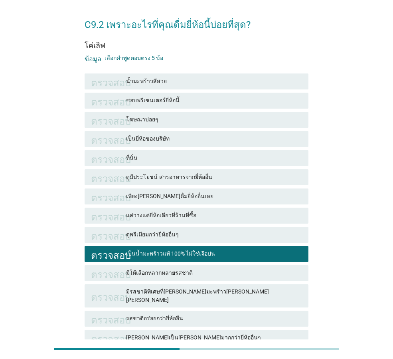
scroll to position [40, 0]
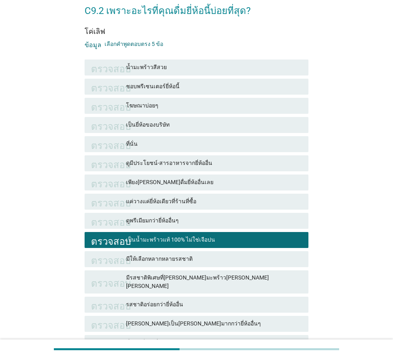
click at [256, 282] on div "มีรสชาติพิเศษที่[PERSON_NAME]มะพร้าว[PERSON_NAME][PERSON_NAME]" at bounding box center [214, 281] width 176 height 17
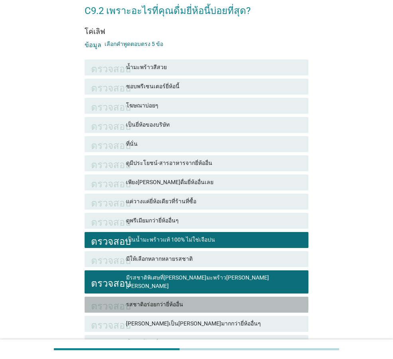
click at [251, 300] on font "รสชาติอร่อยกว่ายี่ห้ออื่น" at bounding box center [214, 304] width 176 height 8
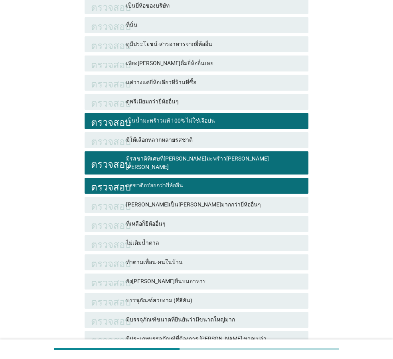
scroll to position [160, 0]
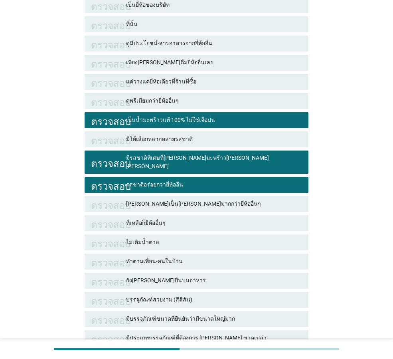
click at [248, 238] on font "ไม่เติมน้ำตาล" at bounding box center [214, 242] width 176 height 8
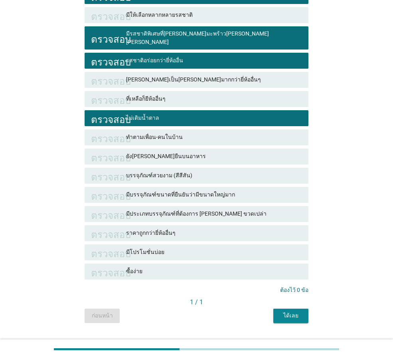
scroll to position [295, 0]
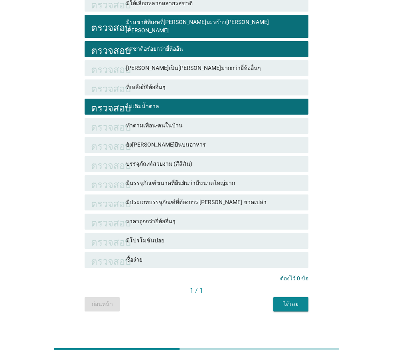
click at [278, 297] on button "ได้เลย" at bounding box center [290, 304] width 35 height 14
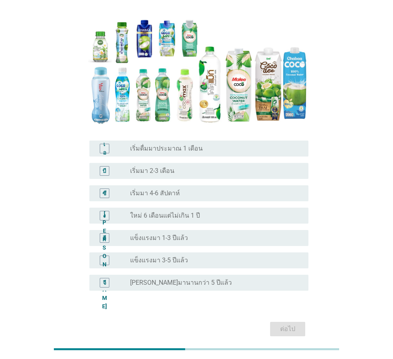
scroll to position [80, 0]
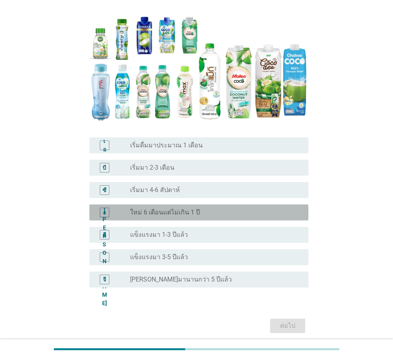
click at [254, 213] on div "ปุ่มวิทยุ[PERSON_NAME]เลือก ใหม่ 6 เดือนแต่ไม่เกิน 1 ปี" at bounding box center [213, 212] width 166 height 8
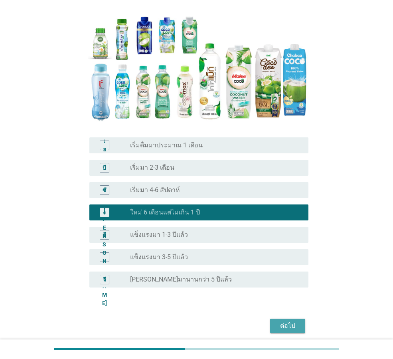
click at [285, 322] on font "ต่อไป" at bounding box center [287, 325] width 15 height 8
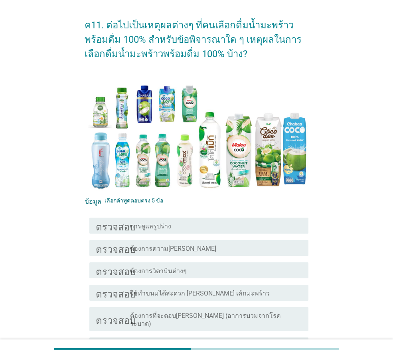
scroll to position [40, 0]
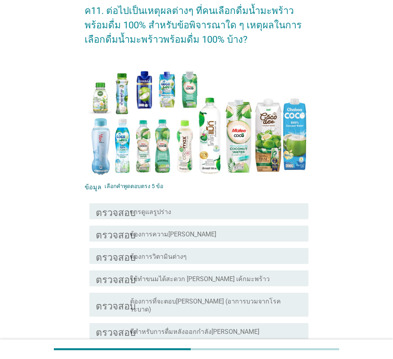
click at [288, 215] on div "โครงร่างกล่องกาเครื่องหมายว่าง การดูแลรูปร่าง" at bounding box center [216, 211] width 172 height 10
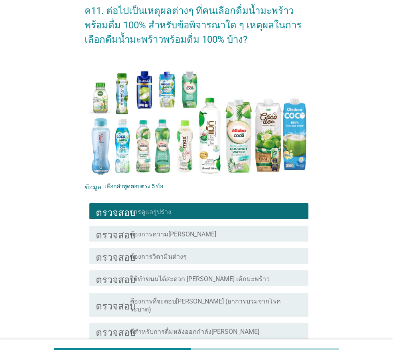
click at [271, 236] on div "โครงร่างกล่องกาเครื่องหมายว่าง ต้องการความ[PERSON_NAME]" at bounding box center [216, 234] width 172 height 10
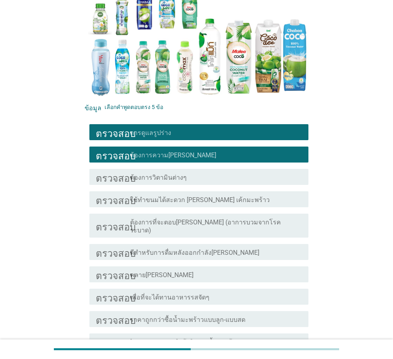
scroll to position [120, 0]
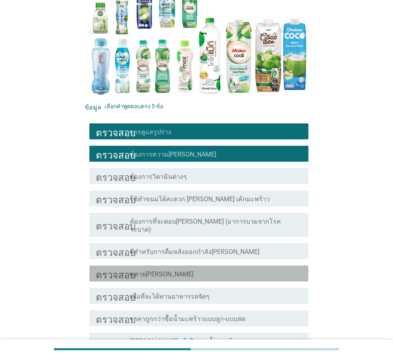
click at [252, 268] on div "โครงร่างกล่องกาเครื่องหมายว่าง คลาย[PERSON_NAME]" at bounding box center [216, 273] width 172 height 10
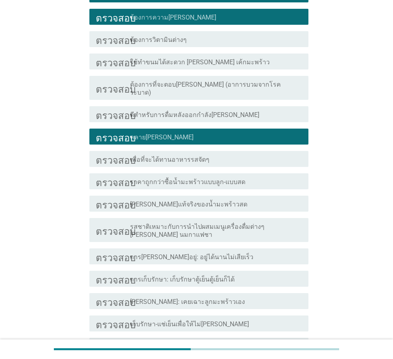
scroll to position [279, 0]
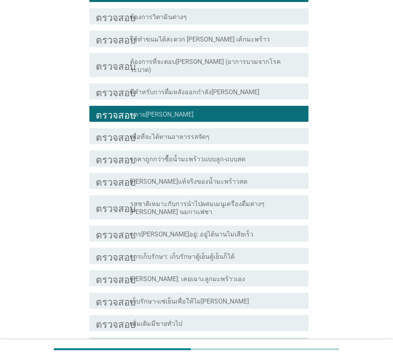
click at [260, 251] on div "โครงร่างกล่องกาเครื่องหมายว่าง การเก็บรักษา: เก็บรักษาตู้เย็นตู้เย็นก็ได้" at bounding box center [216, 256] width 172 height 10
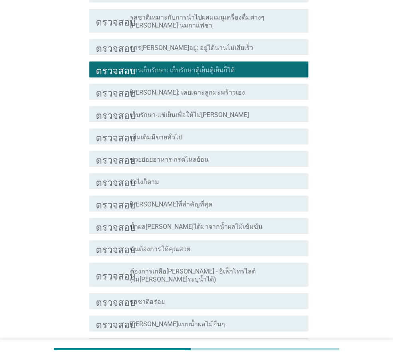
scroll to position [479, 0]
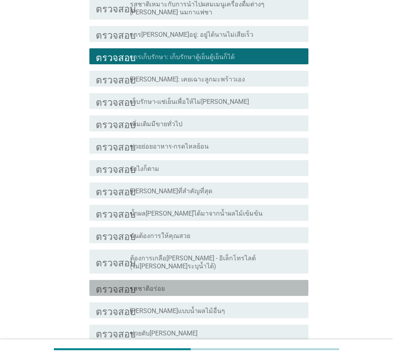
click at [252, 283] on div "โครงร่างกล่องกาเครื่องหมายว่าง รสชาติอร่อย" at bounding box center [216, 288] width 172 height 10
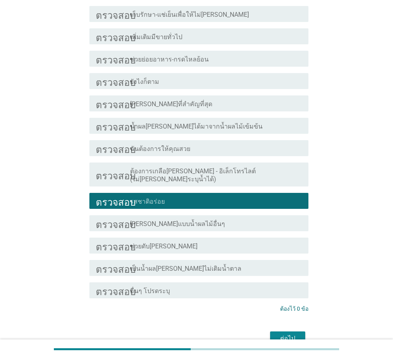
scroll to position [585, 0]
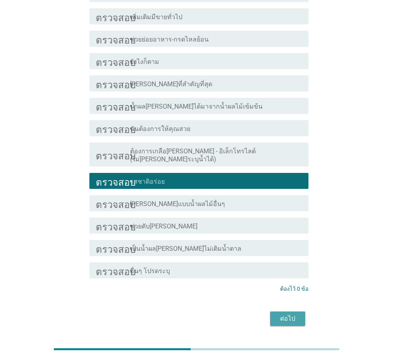
click at [286, 314] on font "ต่อไป" at bounding box center [287, 318] width 15 height 8
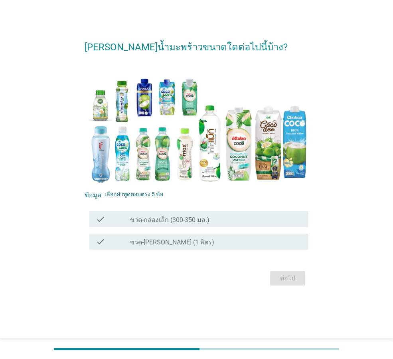
scroll to position [0, 0]
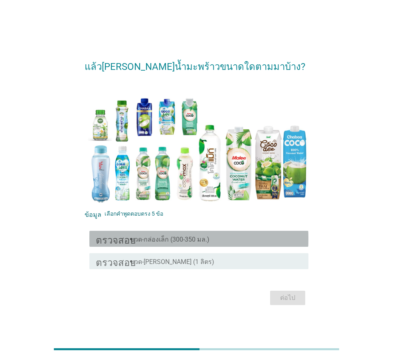
click at [223, 238] on div "โครงร่างกล่องกาเครื่องหมายว่าง ขวด-กล่องเล็ก (300-350 มล.)" at bounding box center [216, 239] width 172 height 10
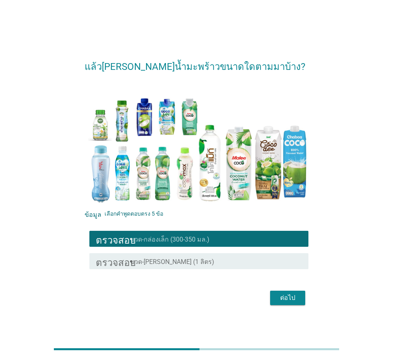
click at [231, 261] on div "โครงร่างกล่องกาเครื่องหมายว่าง ขวด-[PERSON_NAME] (1 ลิตร)" at bounding box center [216, 261] width 172 height 10
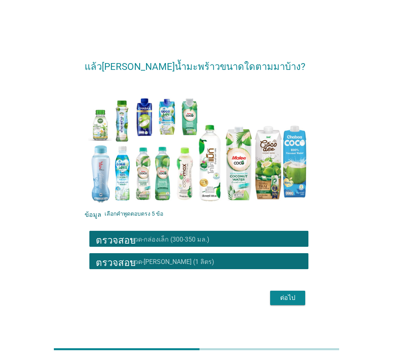
click at [291, 301] on font "ต่อไป" at bounding box center [287, 298] width 15 height 8
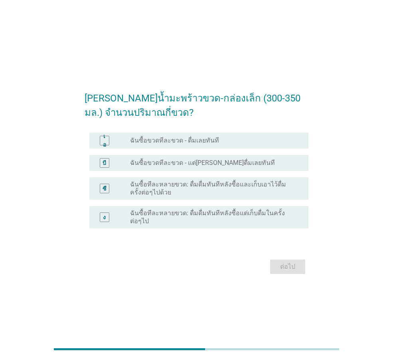
click at [273, 140] on div "ปุ่มวิทยุ[PERSON_NAME]เลือก ฉันซื้อขวดทีละขวด - ดื่มเลยทันที" at bounding box center [213, 140] width 166 height 8
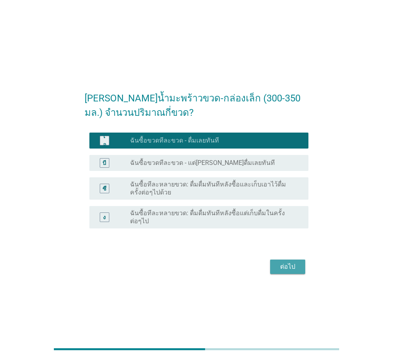
click at [290, 268] on button "ต่อไป" at bounding box center [287, 266] width 35 height 14
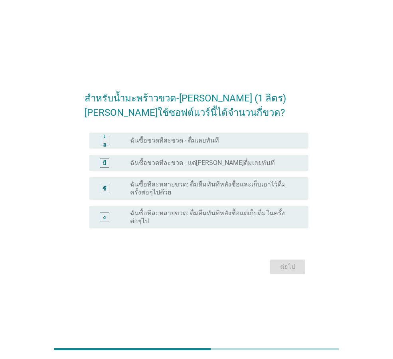
click at [281, 136] on div "เอ ปุ่มวิทยุ[PERSON_NAME]เลือก ฉันซื้อขวดทีละขวด - ดื่มเลยทันที" at bounding box center [198, 140] width 219 height 16
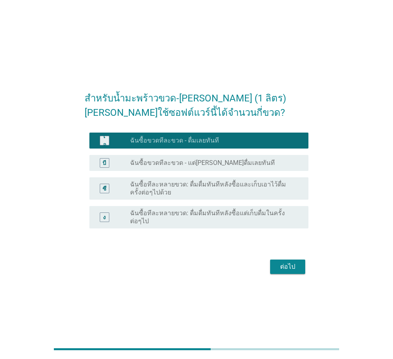
click at [275, 167] on div "ปุ่มวิทยุ[PERSON_NAME]เลือก ฉันซื้อขวดทีละขวด - แต่[PERSON_NAME]ดื่มเลยทันที" at bounding box center [213, 163] width 166 height 8
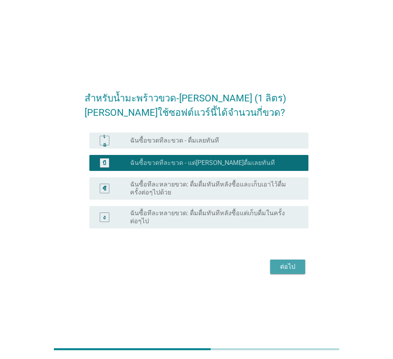
click at [286, 263] on font "ต่อไป" at bounding box center [287, 266] width 15 height 8
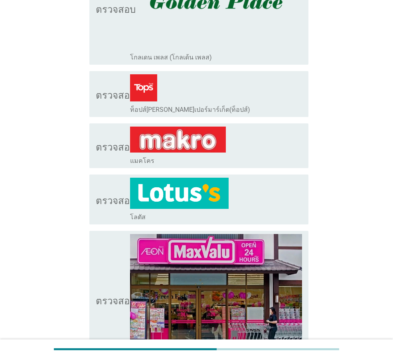
scroll to position [160, 0]
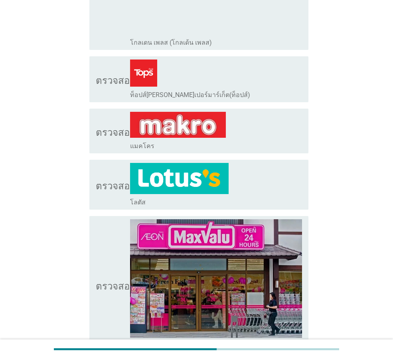
click at [271, 172] on div "โครงร่างกล่องกาเครื่องหมายว่าง โลตัส" at bounding box center [216, 184] width 172 height 43
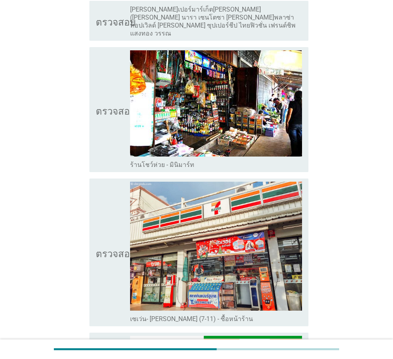
scroll to position [917, 0]
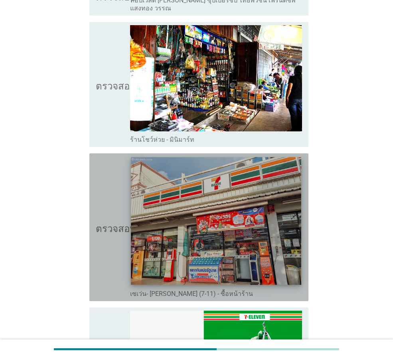
click at [213, 184] on img at bounding box center [216, 221] width 170 height 128
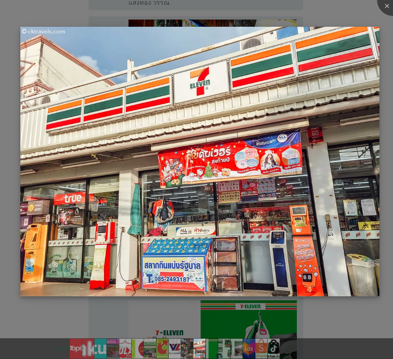
click at [216, 188] on img at bounding box center [199, 161] width 359 height 269
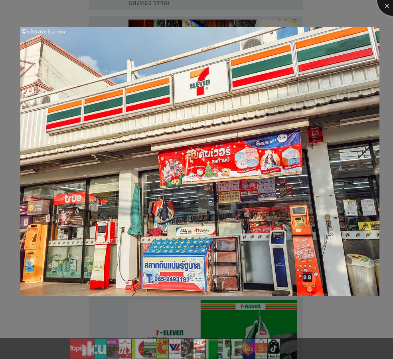
drag, startPoint x: 388, startPoint y: 7, endPoint x: 365, endPoint y: 19, distance: 25.9
click at [388, 7] on div at bounding box center [393, 0] width 32 height 32
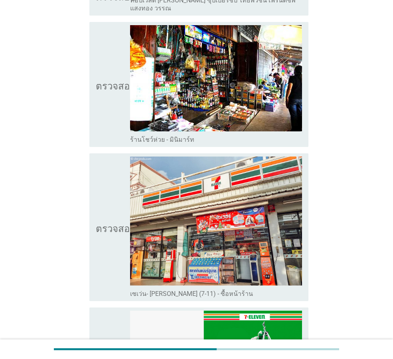
click at [112, 201] on icon "ตรวจสอบ" at bounding box center [116, 226] width 40 height 141
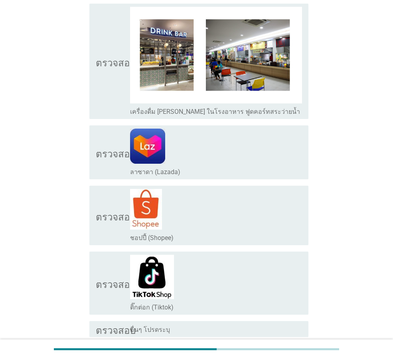
scroll to position [1512, 0]
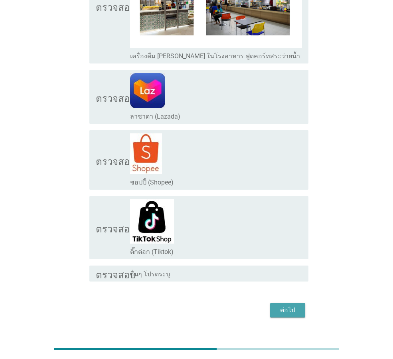
click at [292, 306] on font "ต่อไป" at bounding box center [287, 310] width 15 height 8
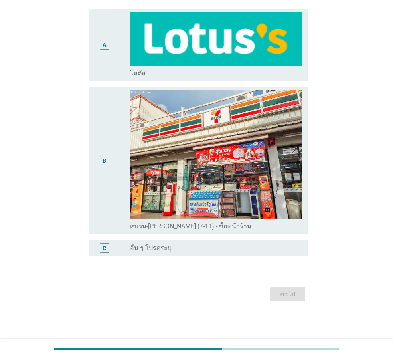
scroll to position [0, 0]
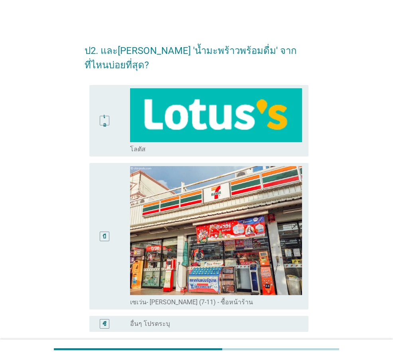
click at [111, 259] on div "บี" at bounding box center [104, 236] width 17 height 140
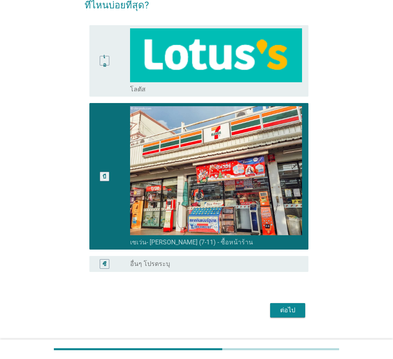
scroll to position [61, 0]
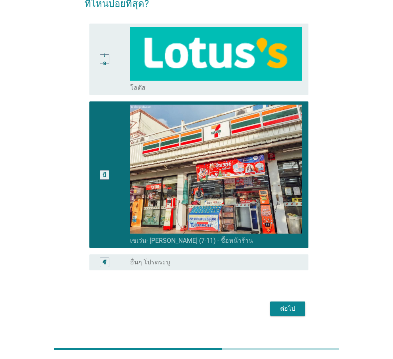
click at [278, 304] on div "ต่อไป" at bounding box center [287, 309] width 22 height 10
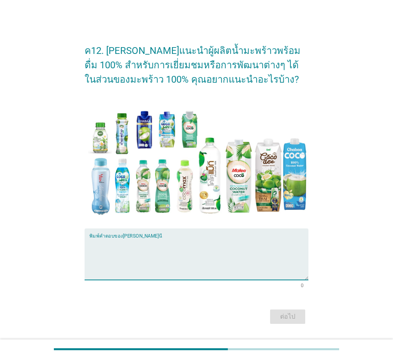
click at [277, 266] on textarea "พิมพ์คำตอบของคุณที่นี่" at bounding box center [198, 259] width 219 height 42
type textarea "ให้ความหอมเหมือนน้ำมะพร้าว[PERSON_NAME]"
click at [291, 316] on font "ต่อไป" at bounding box center [287, 316] width 15 height 8
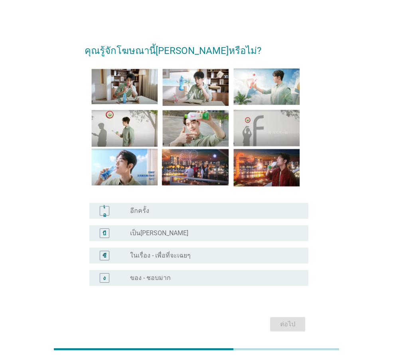
click at [247, 234] on div "ปุ่มวิทยุ[PERSON_NAME]เลือก เป็น[PERSON_NAME]" at bounding box center [213, 233] width 166 height 8
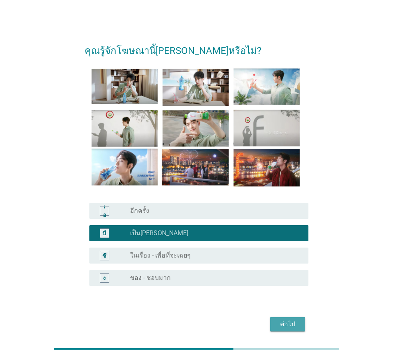
click at [294, 327] on font "ต่อไป" at bounding box center [287, 324] width 15 height 8
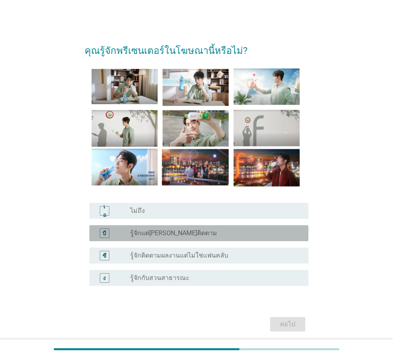
click at [250, 231] on div "ปุ่มวิทยุ[PERSON_NAME]เลือก รู้จักแต่[PERSON_NAME]ติดตาม" at bounding box center [213, 233] width 166 height 8
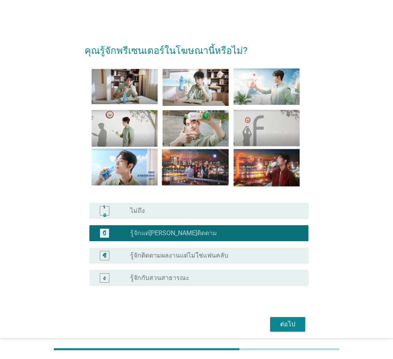
click at [282, 321] on font "ต่อไป" at bounding box center [287, 324] width 15 height 8
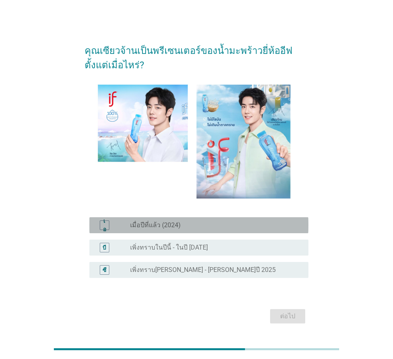
click at [271, 225] on div "ปุ่มวิทยุ[PERSON_NAME]เลือก เมื่อปีที่แล้ว (2024)" at bounding box center [213, 225] width 166 height 8
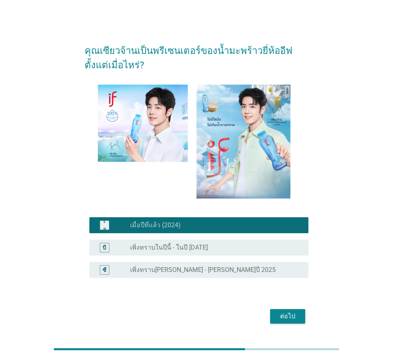
click at [292, 315] on font "ต่อไป" at bounding box center [287, 316] width 15 height 8
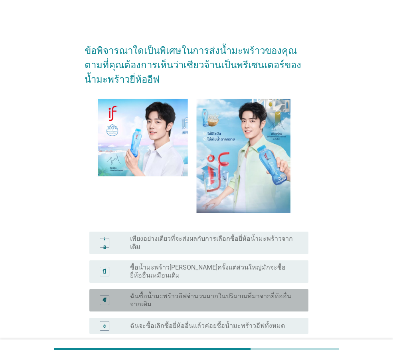
click at [279, 292] on font "ฉันซื้อน้ำมะพร้าวอีฟจำนวนมากในปริมาณที่มาจากยี่ห้ออื่นจากเดิม" at bounding box center [210, 300] width 161 height 16
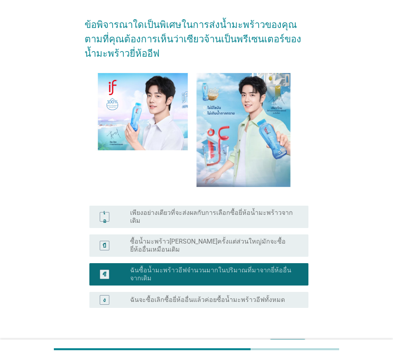
scroll to position [40, 0]
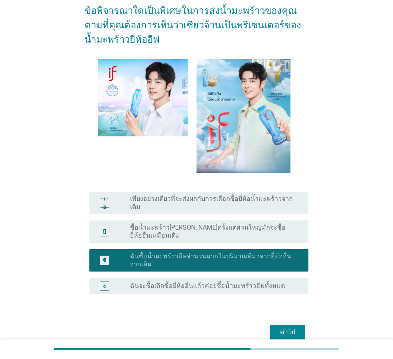
click at [291, 328] on font "ต่อไป" at bounding box center [287, 332] width 15 height 8
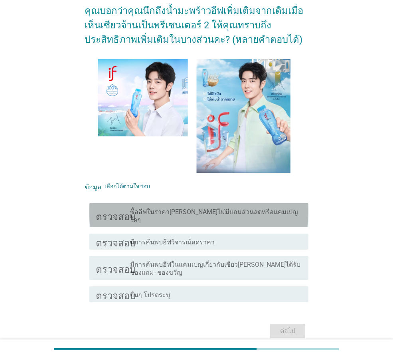
click at [268, 211] on div "โครงร่างกล่องกาเครื่องหมายว่าง ซื้ออีฟในราคา[PERSON_NAME]ไม่มีแถมส่วนลดหรือแคมเ…" at bounding box center [216, 215] width 172 height 18
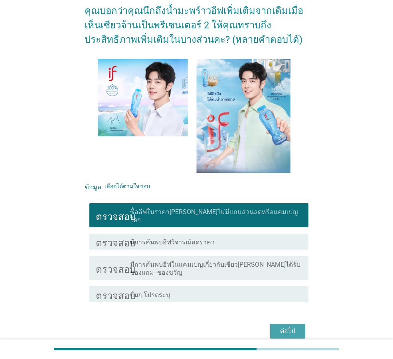
click at [293, 327] on font "ต่อไป" at bounding box center [287, 331] width 15 height 8
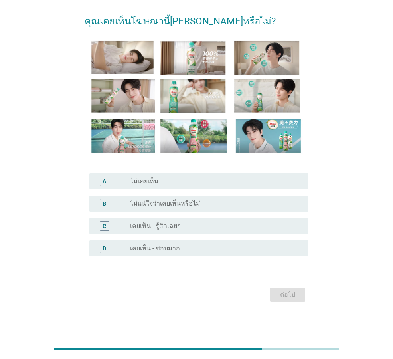
scroll to position [0, 0]
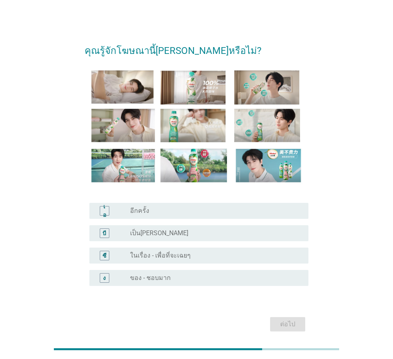
click at [277, 231] on div "ปุ่มวิทยุ[PERSON_NAME]เลือก เป็น[PERSON_NAME]" at bounding box center [213, 233] width 166 height 8
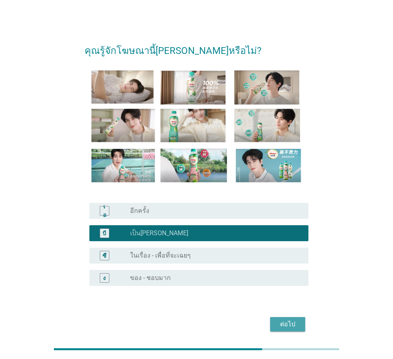
click at [293, 324] on font "ต่อไป" at bounding box center [287, 324] width 15 height 8
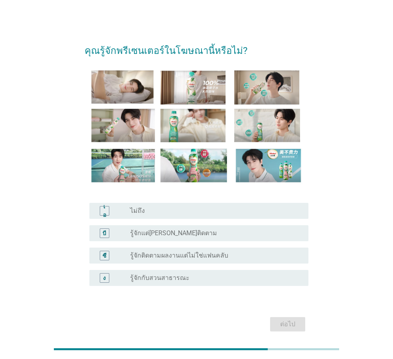
click at [268, 225] on div "บี ปุ่มวิทยุ[PERSON_NAME]เลือก รู้จักแต่[PERSON_NAME]ติดตาม" at bounding box center [198, 233] width 219 height 16
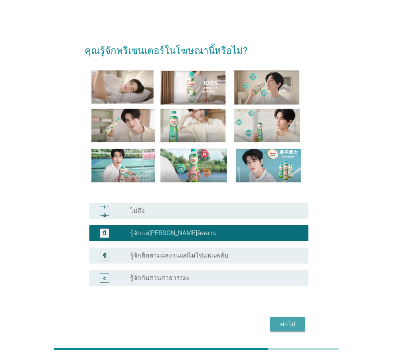
click at [282, 322] on font "ต่อไป" at bounding box center [287, 324] width 15 height 8
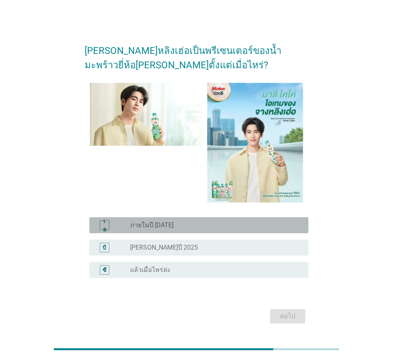
click at [165, 226] on font "ภายในปี [DATE]" at bounding box center [151, 225] width 43 height 8
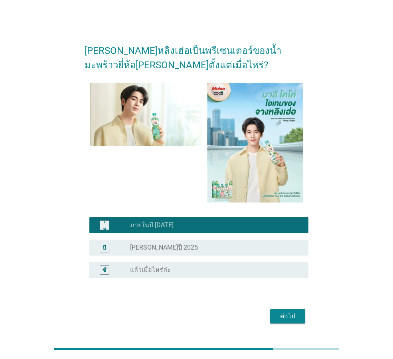
click at [283, 312] on font "ต่อไป" at bounding box center [287, 316] width 15 height 8
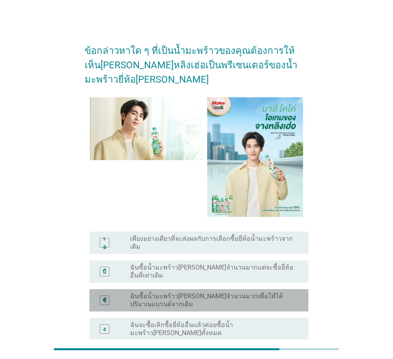
click at [230, 292] on font "ฉันซื้อน้ำมะพร้าว[PERSON_NAME]จำนวนมากเพื่อให้ได้ปริมาณแบรนด์จากเดิม" at bounding box center [213, 300] width 166 height 16
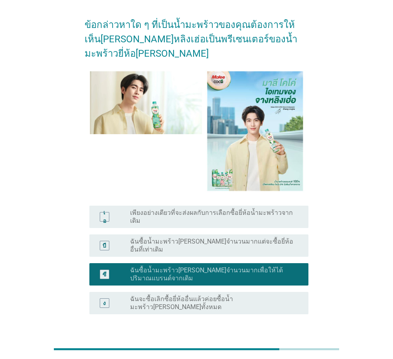
scroll to position [40, 0]
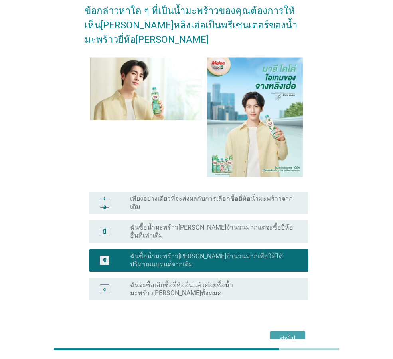
click at [280, 334] on font "ต่อไป" at bounding box center [287, 338] width 15 height 8
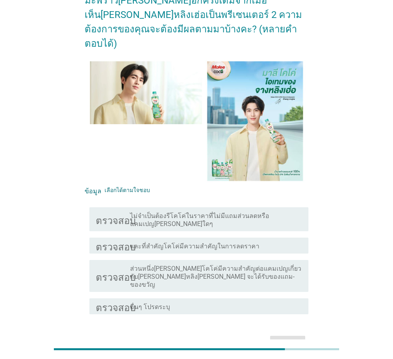
scroll to position [76, 0]
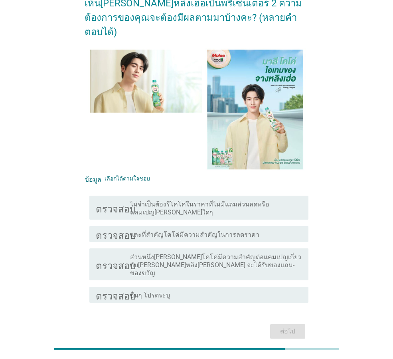
click at [269, 200] on font "ไม่จำเป็นต้องรีโคโค่ในราคาที่ไม่มีแถมส่วนลดหรือแคมเปญ[PERSON_NAME]ใดๆ" at bounding box center [199, 208] width 139 height 16
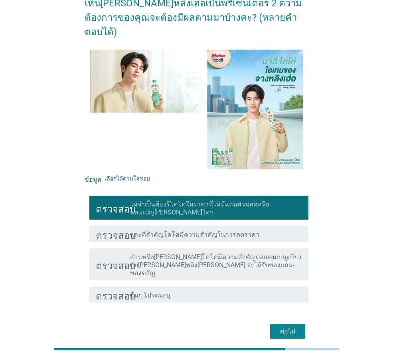
click at [288, 327] on font "ต่อไป" at bounding box center [287, 331] width 15 height 8
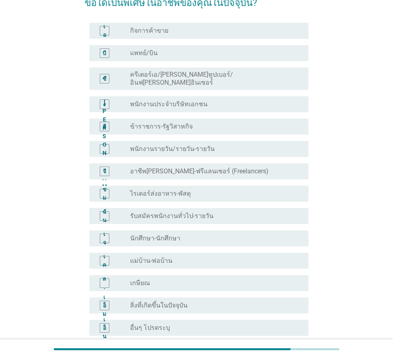
scroll to position [80, 0]
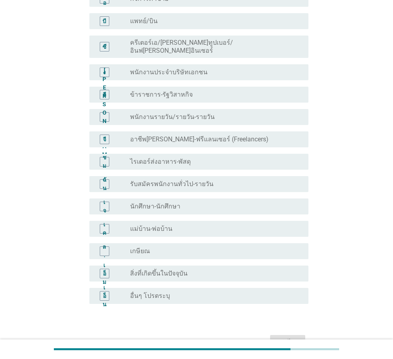
click at [242, 225] on div "ปุ่มวิทยุ[PERSON_NAME]เลือก แม่บ้าน-พ่อบ้าน" at bounding box center [213, 229] width 166 height 8
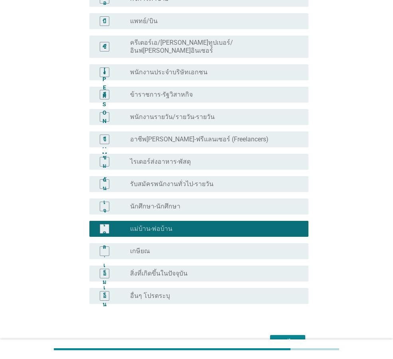
click at [288, 338] on font "ต่อไป" at bounding box center [287, 342] width 15 height 8
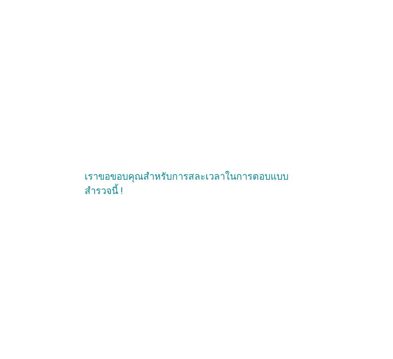
scroll to position [0, 0]
